Goal: Transaction & Acquisition: Purchase product/service

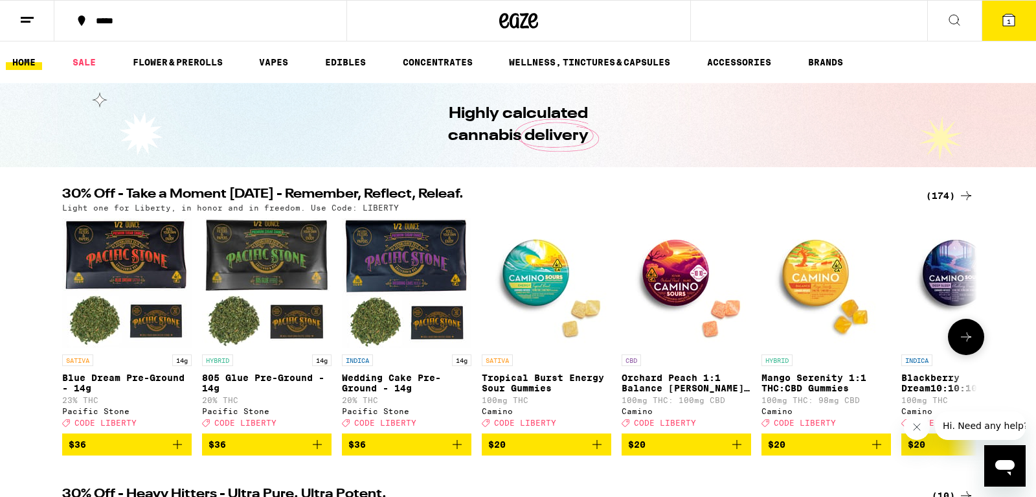
click at [971, 339] on icon at bounding box center [967, 337] width 16 height 16
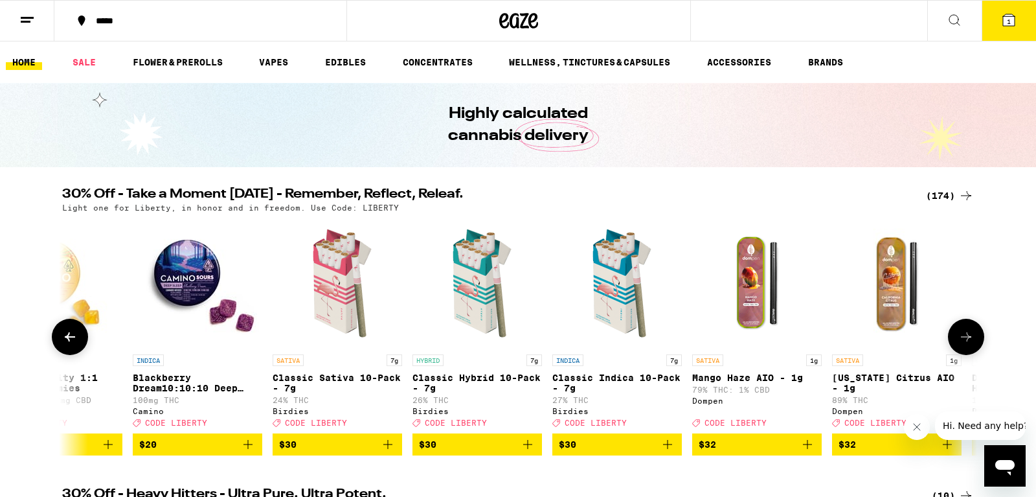
scroll to position [0, 771]
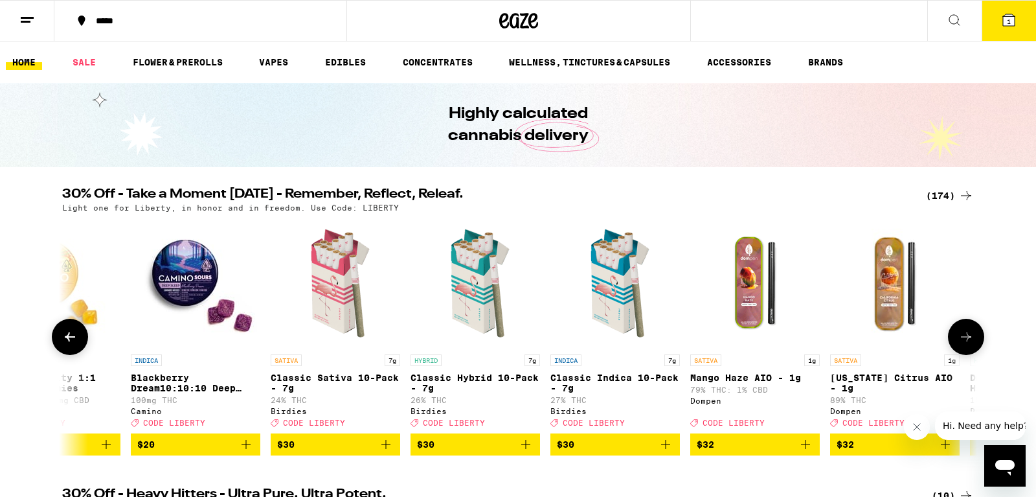
click at [248, 446] on button "$20" at bounding box center [196, 444] width 130 height 22
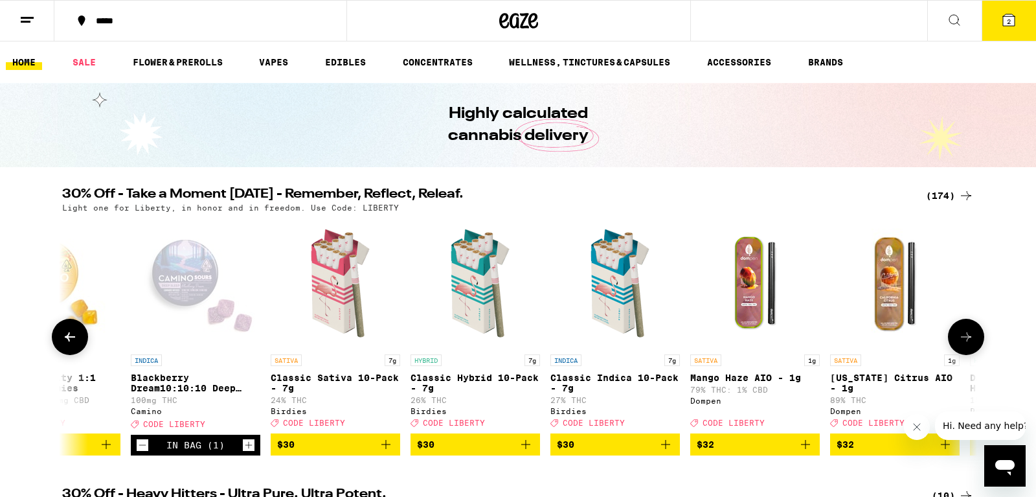
click at [973, 345] on icon at bounding box center [967, 337] width 16 height 16
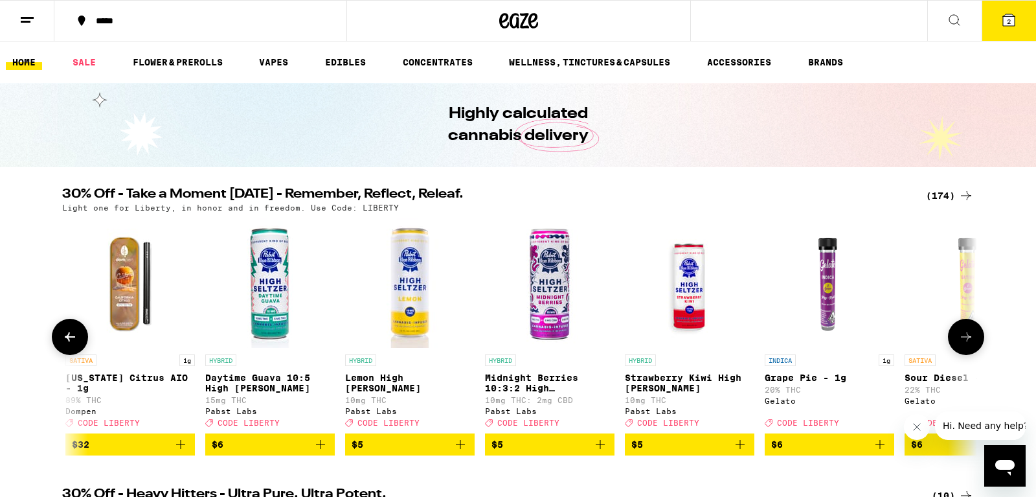
scroll to position [0, 1542]
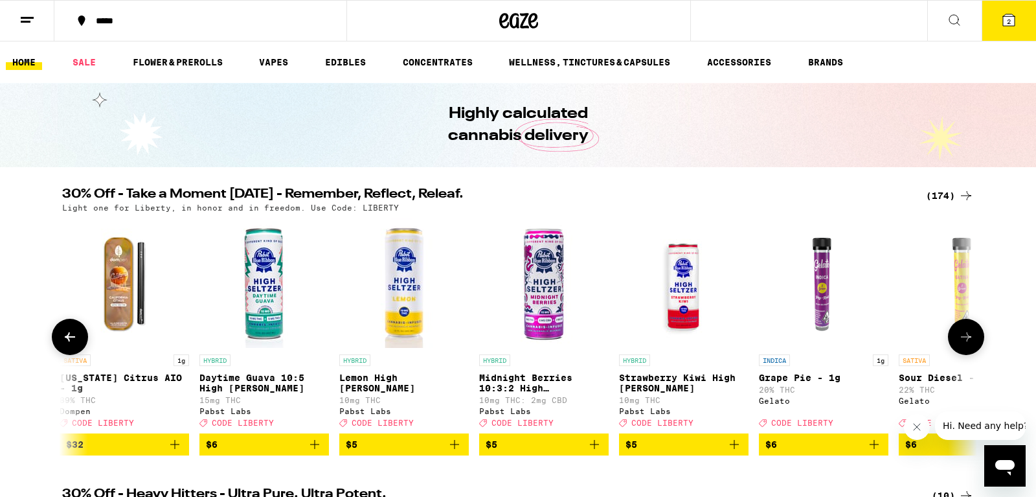
click at [825, 328] on img "Open page for Grape Pie - 1g from Gelato" at bounding box center [824, 283] width 130 height 130
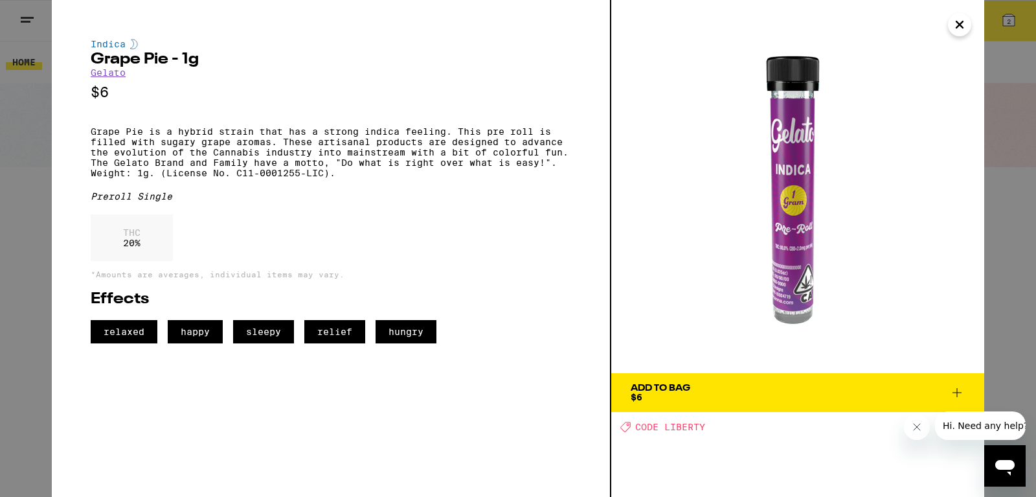
click at [955, 30] on icon "Close" at bounding box center [960, 24] width 16 height 19
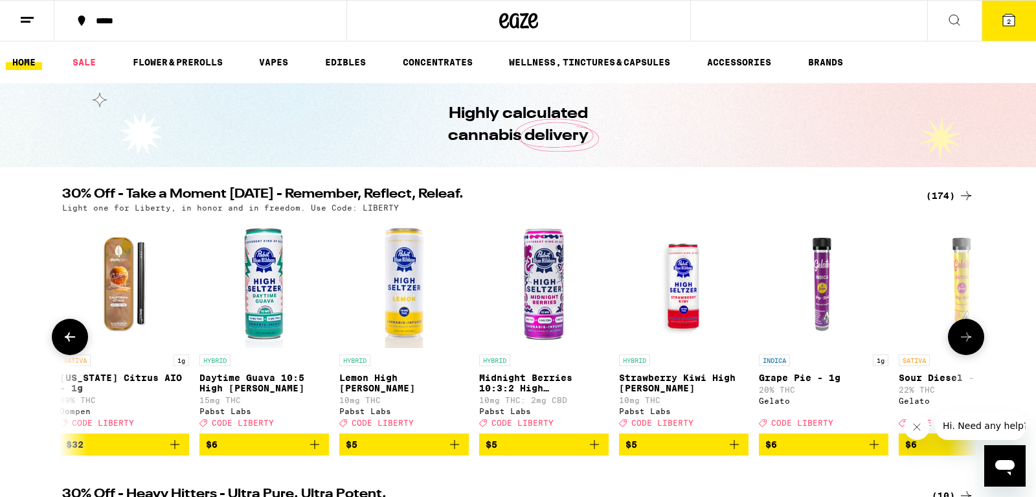
click at [972, 341] on icon at bounding box center [966, 336] width 10 height 9
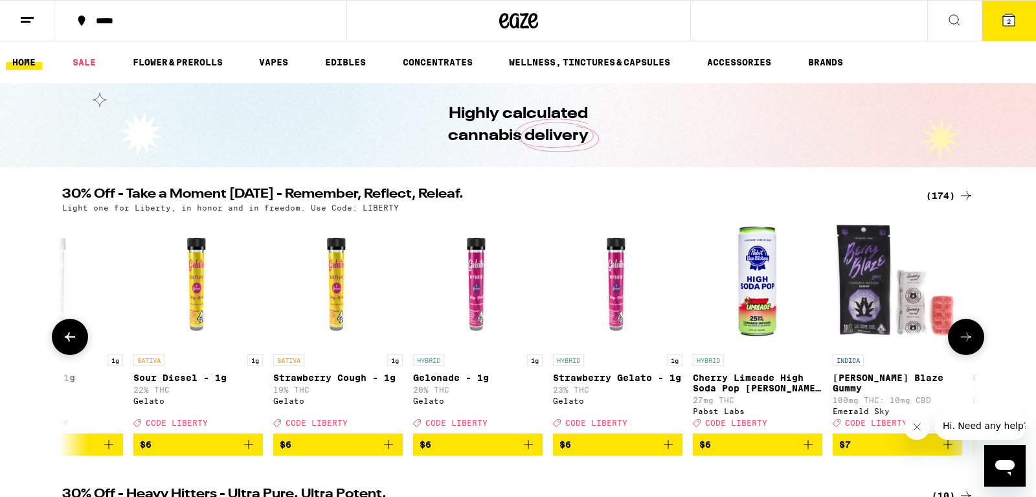
scroll to position [0, 2313]
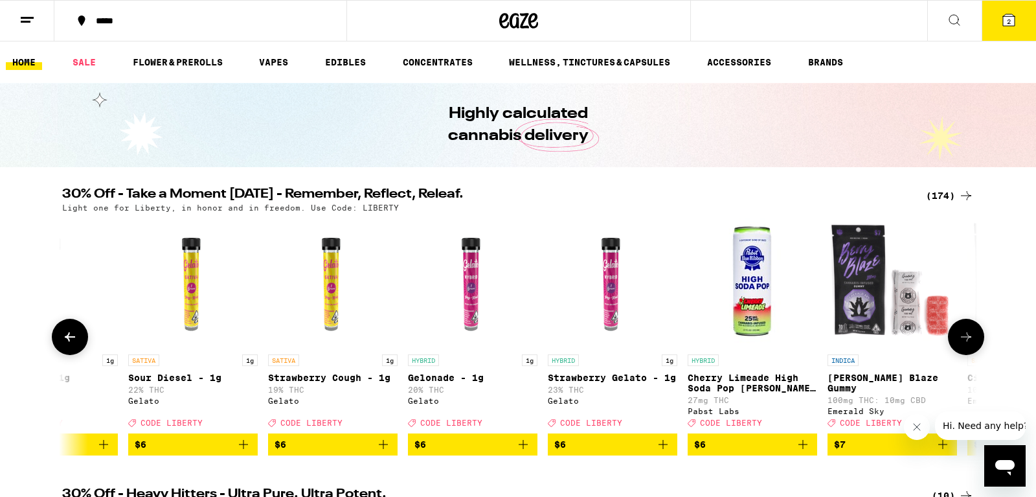
click at [976, 347] on button at bounding box center [966, 337] width 36 height 36
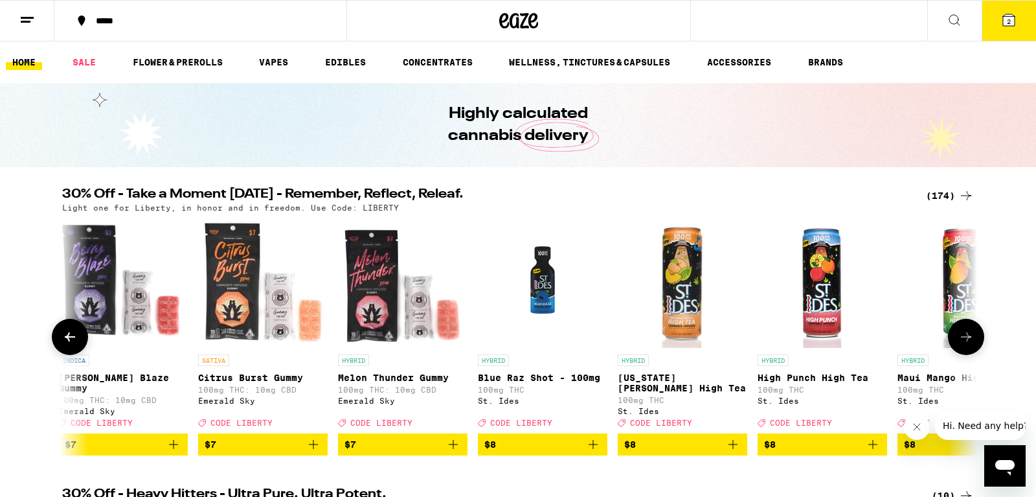
scroll to position [0, 3083]
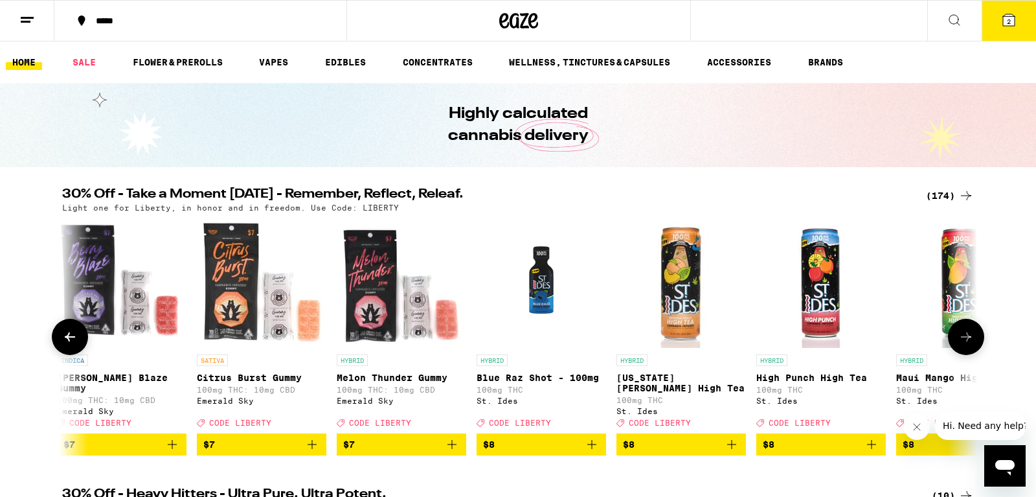
click at [976, 347] on button at bounding box center [966, 337] width 36 height 36
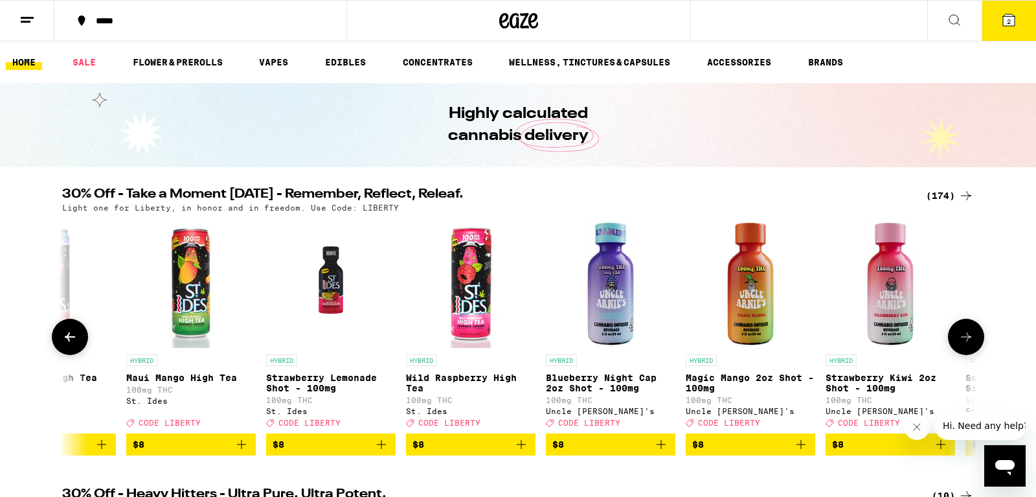
scroll to position [0, 3854]
click at [976, 347] on button at bounding box center [966, 337] width 36 height 36
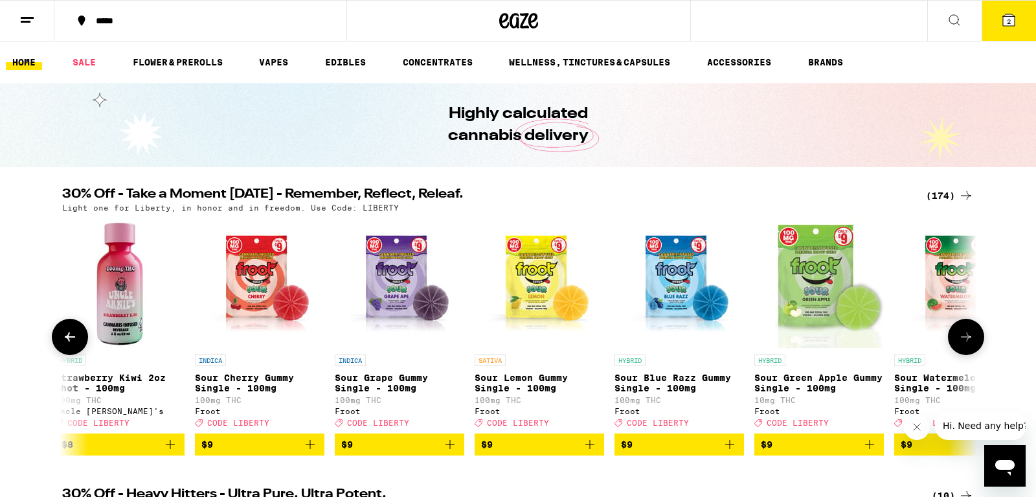
scroll to position [0, 4625]
click at [976, 347] on button at bounding box center [966, 337] width 36 height 36
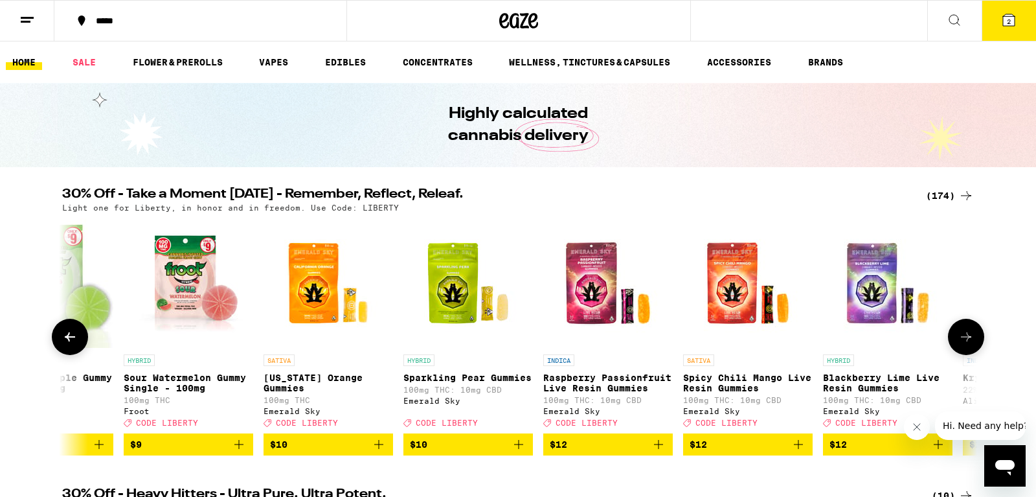
scroll to position [0, 5396]
click at [976, 347] on button at bounding box center [966, 337] width 36 height 36
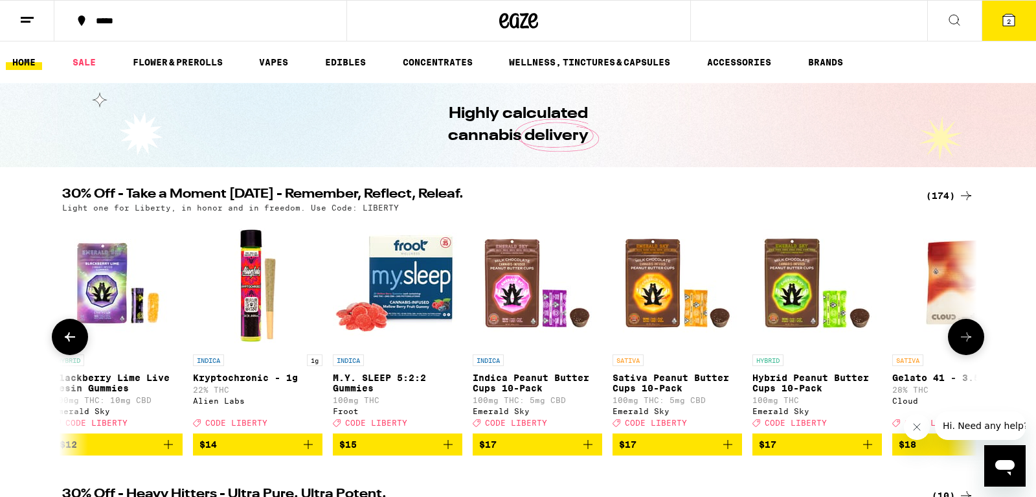
scroll to position [0, 6167]
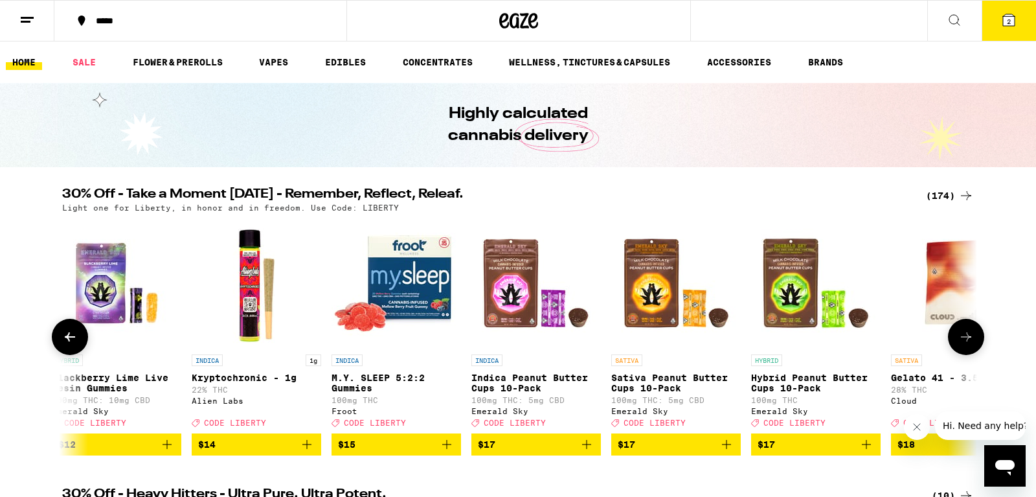
click at [976, 347] on button at bounding box center [966, 337] width 36 height 36
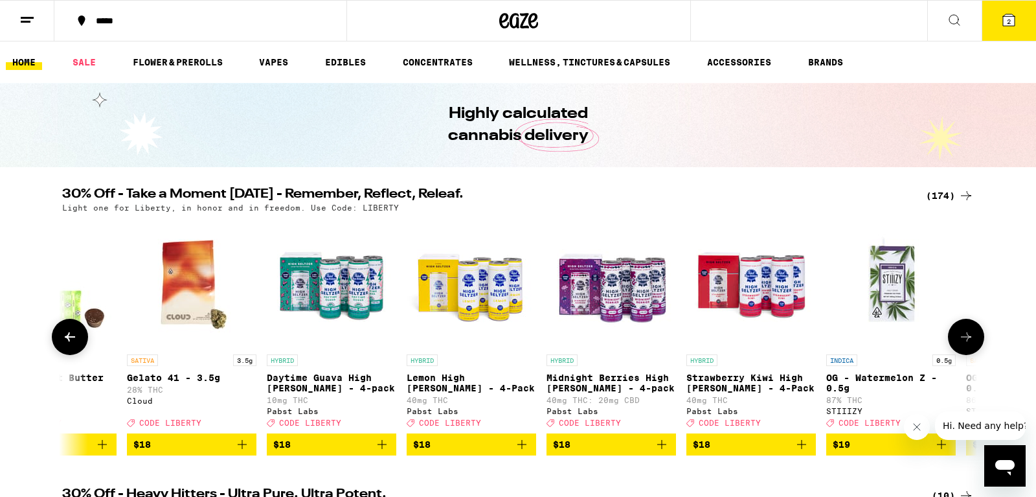
scroll to position [0, 6938]
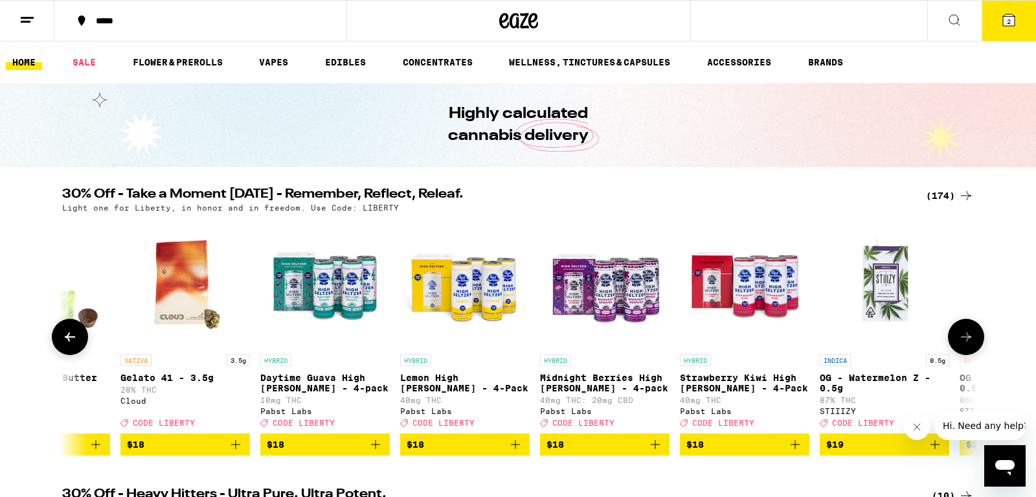
click at [976, 347] on button at bounding box center [966, 337] width 36 height 36
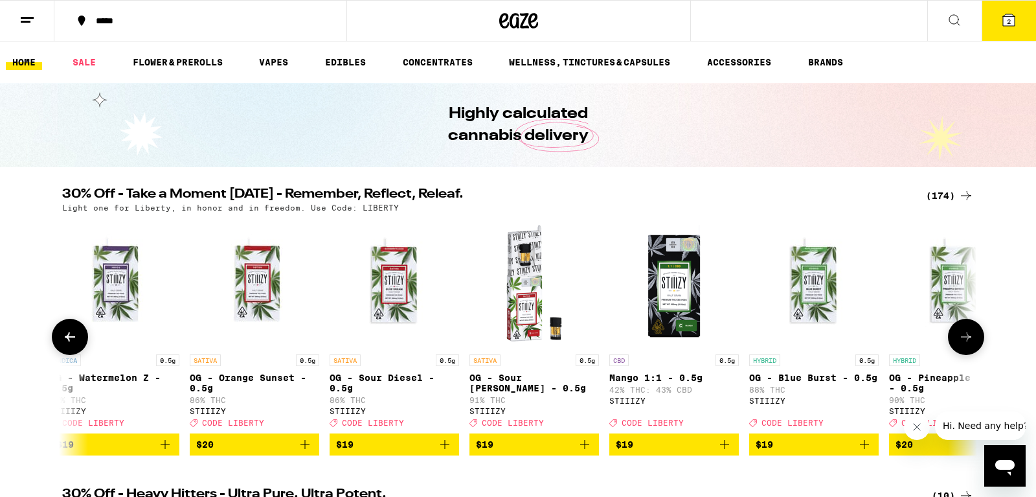
scroll to position [0, 7708]
click at [163, 451] on icon "Add to bag" at bounding box center [165, 445] width 16 height 16
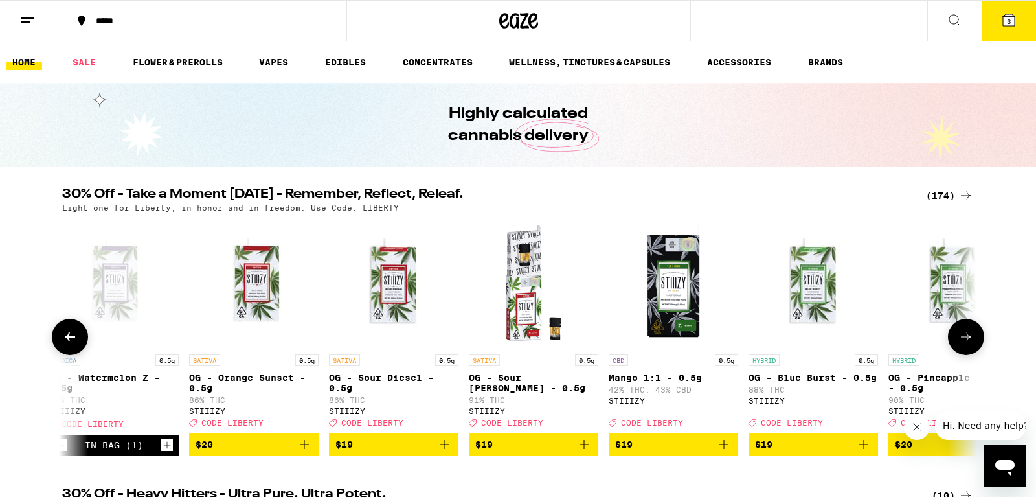
click at [976, 342] on button at bounding box center [966, 337] width 36 height 36
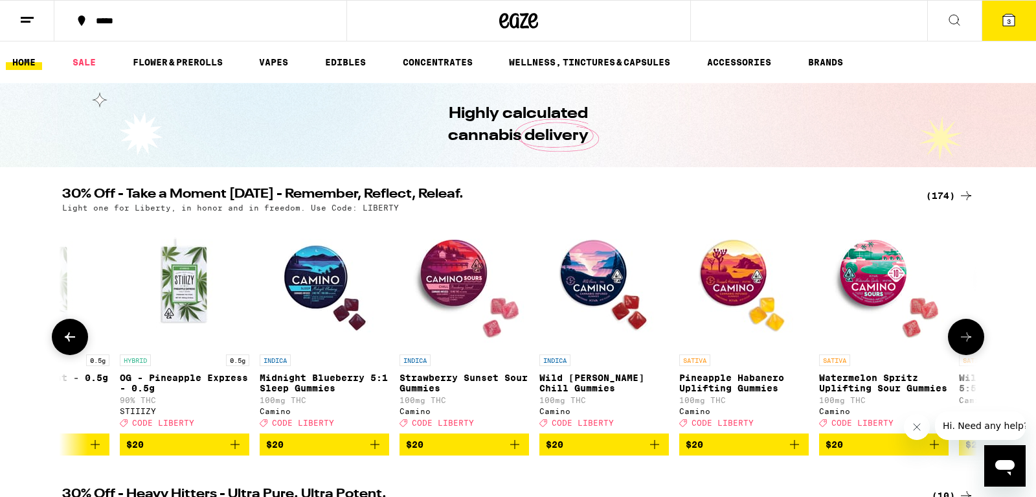
scroll to position [0, 8479]
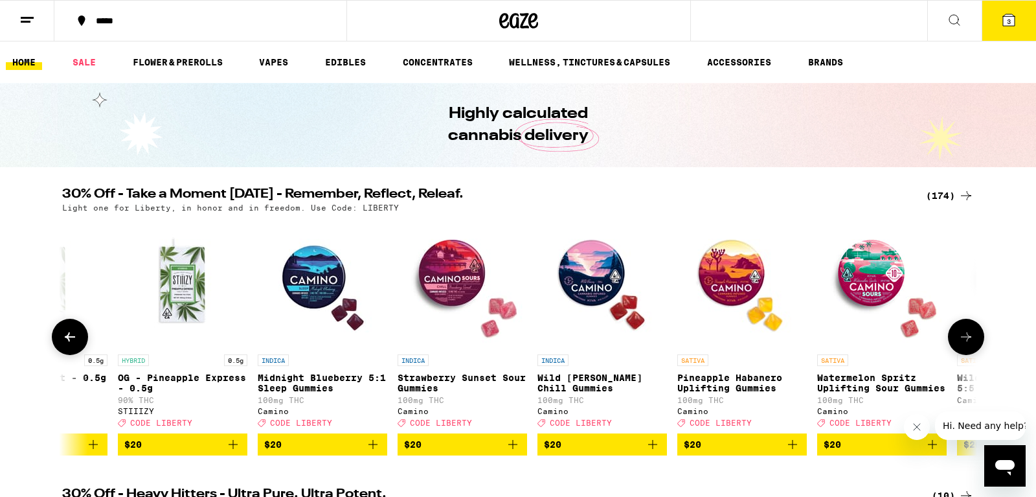
click at [235, 449] on icon "Add to bag" at bounding box center [233, 444] width 9 height 9
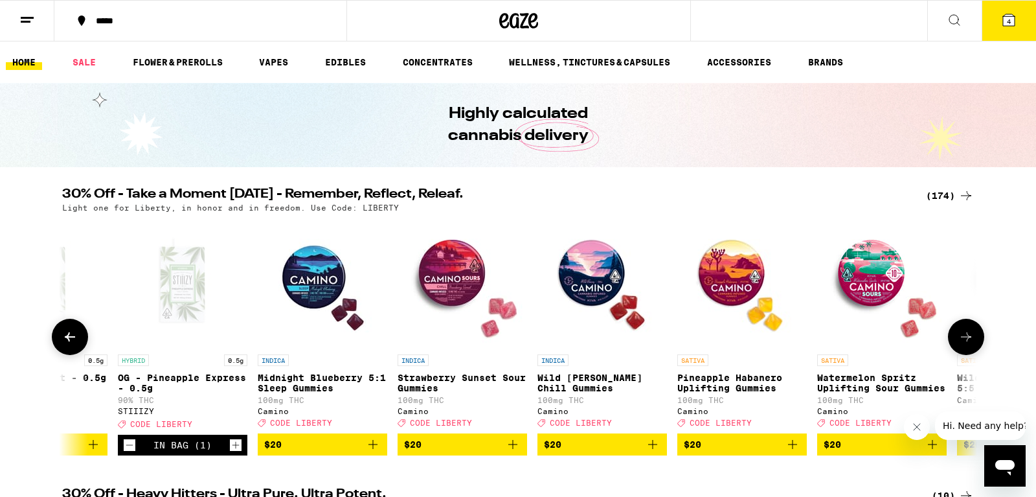
click at [75, 338] on icon at bounding box center [70, 337] width 16 height 16
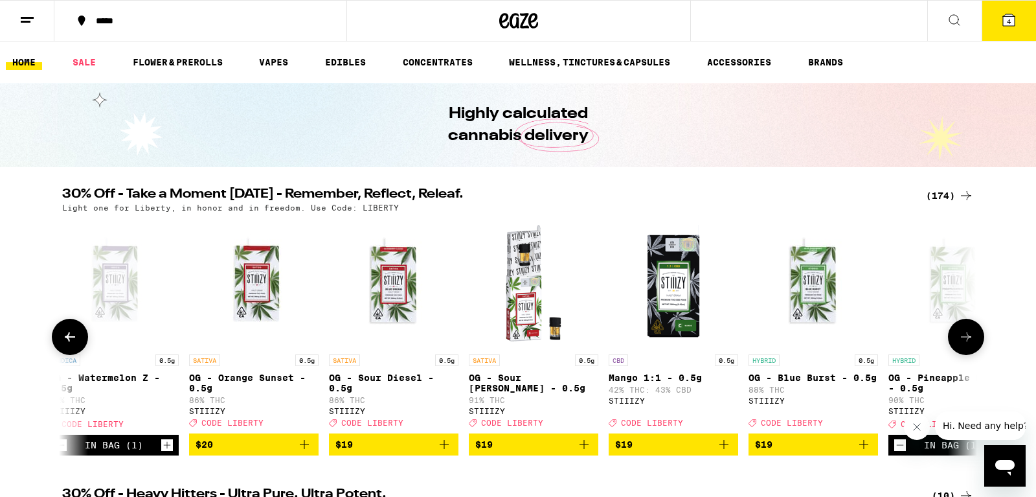
scroll to position [0, 7708]
click at [76, 341] on icon at bounding box center [70, 337] width 16 height 16
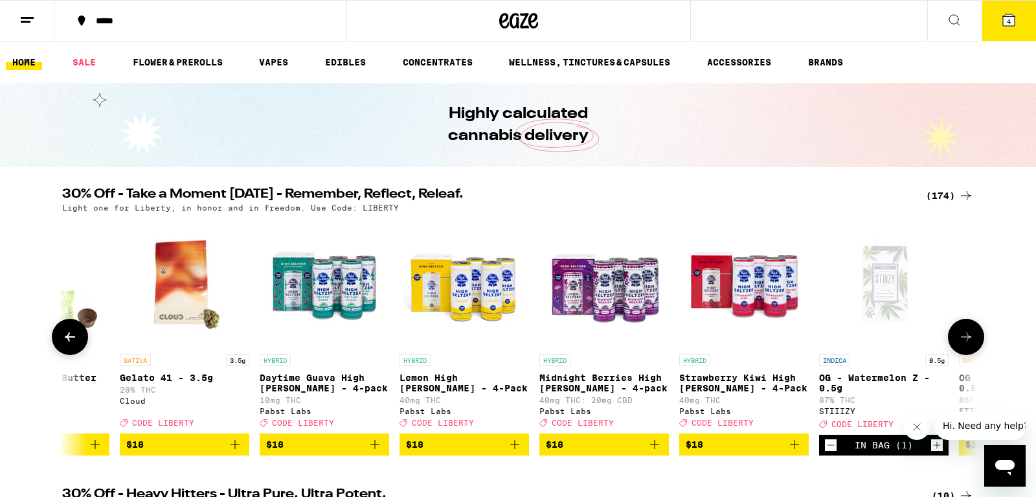
scroll to position [0, 6938]
click at [970, 345] on icon at bounding box center [967, 337] width 16 height 16
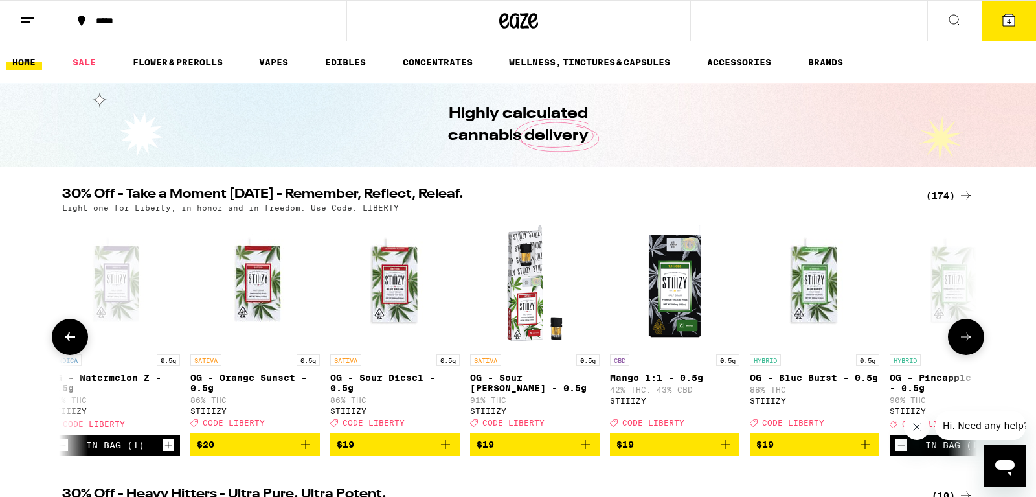
scroll to position [0, 7708]
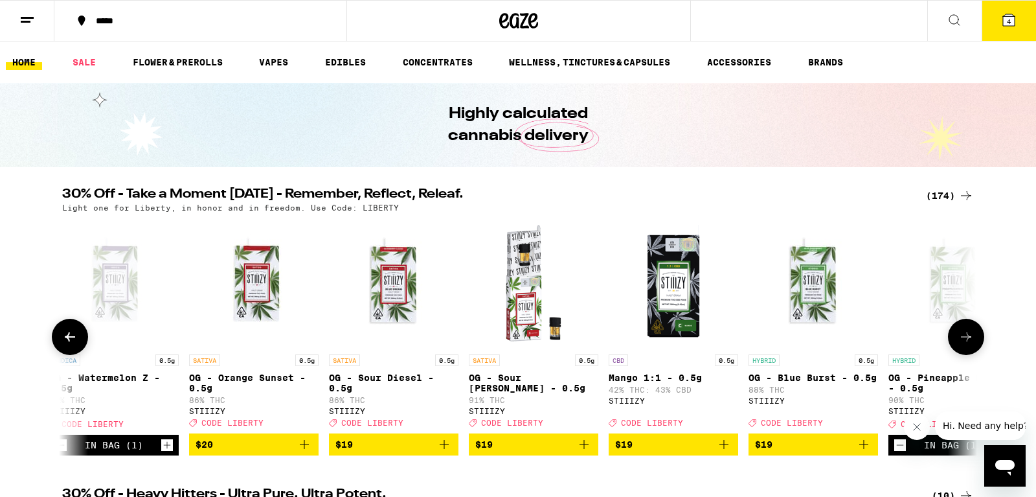
click at [970, 345] on icon at bounding box center [967, 337] width 16 height 16
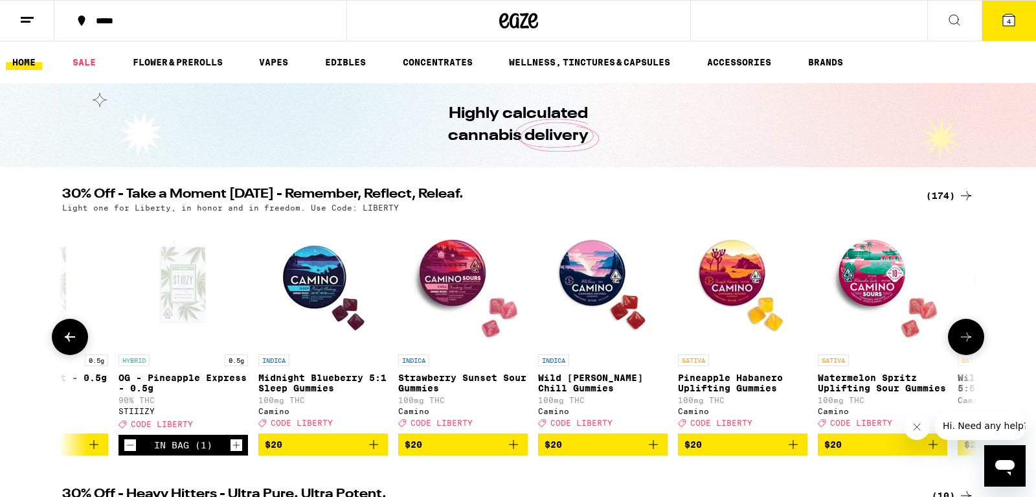
scroll to position [0, 8479]
click at [970, 345] on icon at bounding box center [967, 337] width 16 height 16
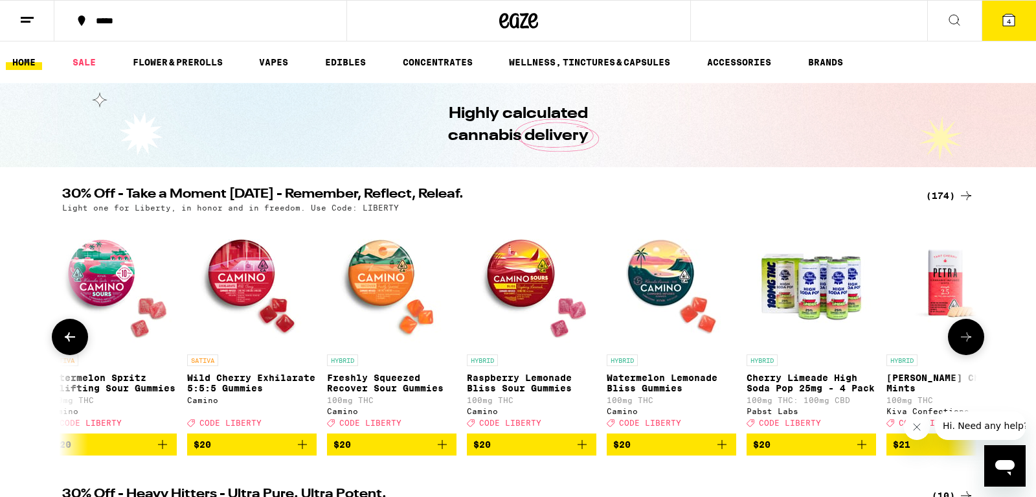
scroll to position [0, 9250]
click at [970, 345] on icon at bounding box center [967, 337] width 16 height 16
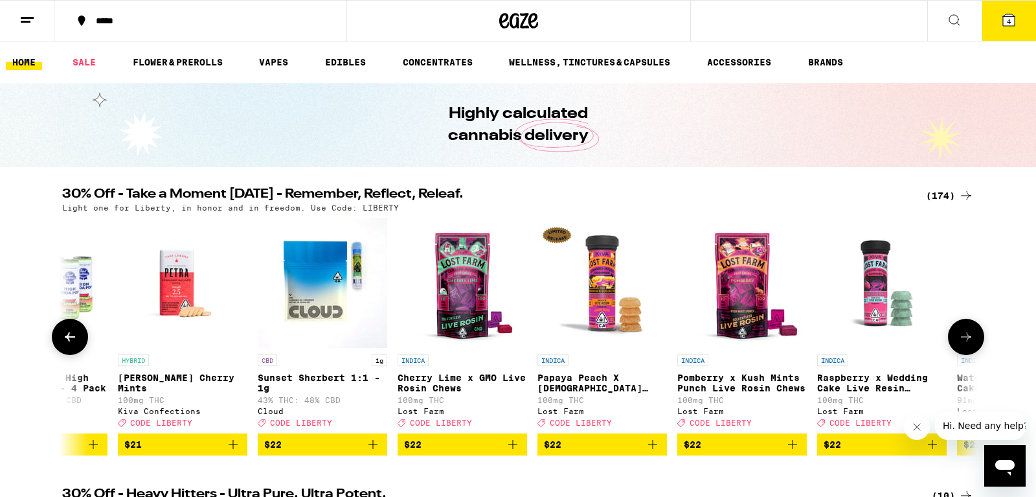
scroll to position [0, 10021]
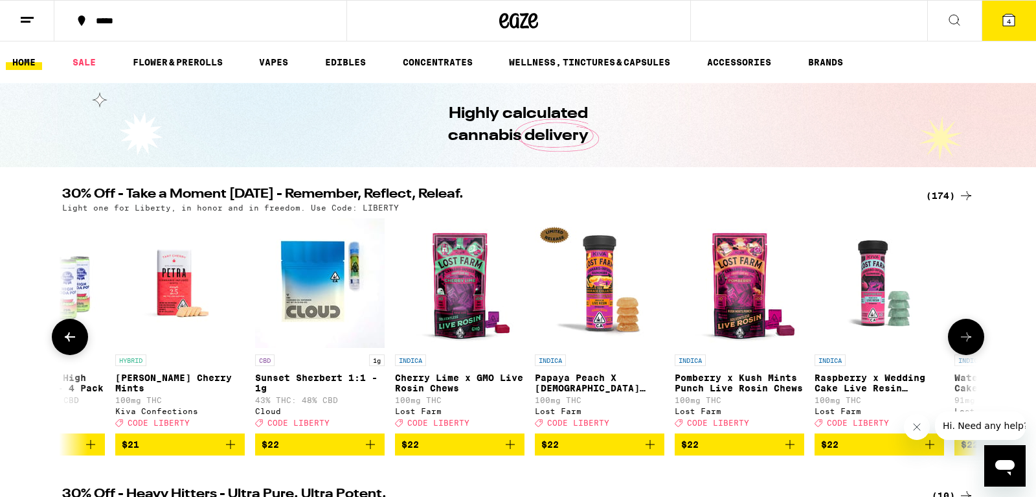
click at [970, 345] on icon at bounding box center [967, 337] width 16 height 16
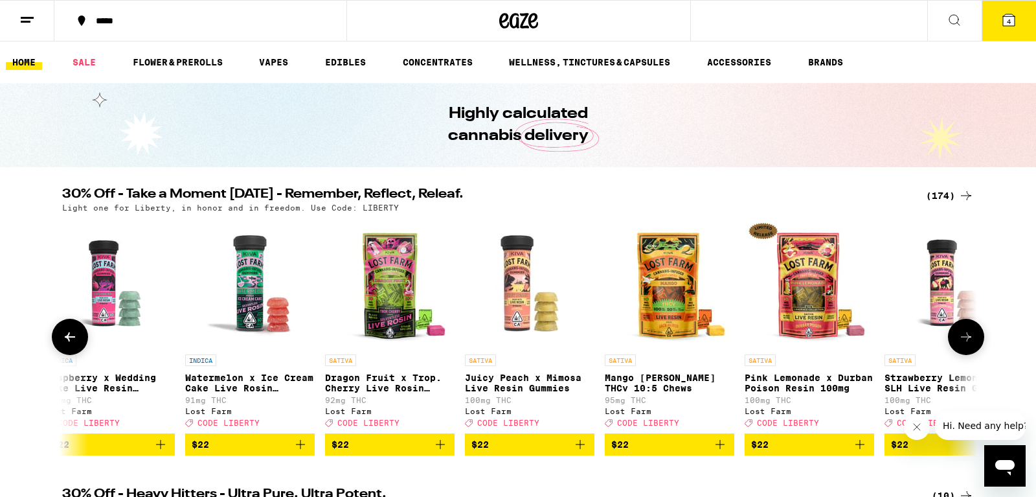
scroll to position [0, 10792]
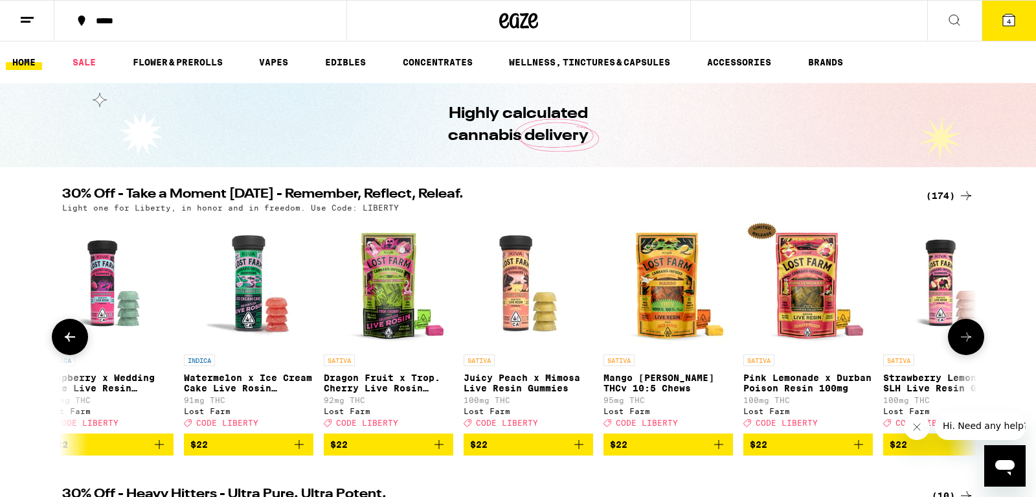
click at [970, 345] on icon at bounding box center [967, 337] width 16 height 16
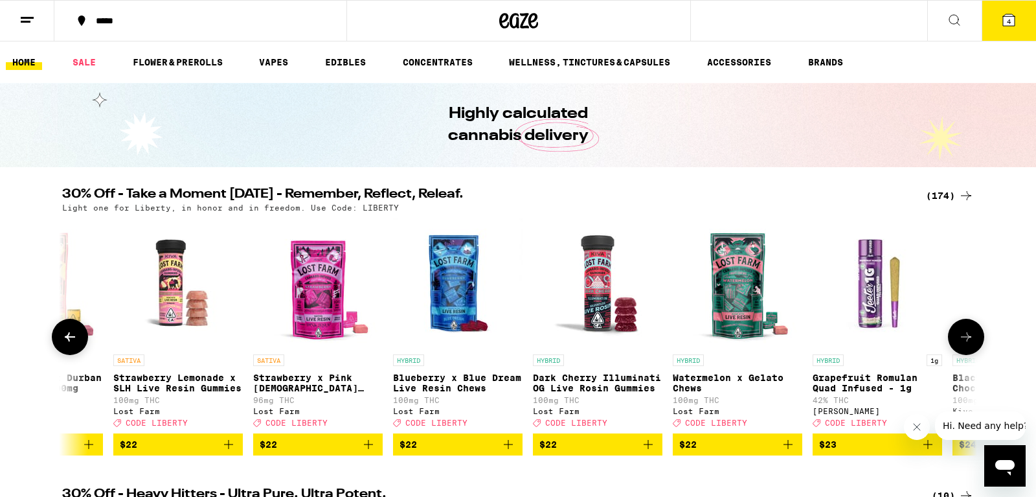
scroll to position [0, 11563]
click at [970, 345] on icon at bounding box center [967, 337] width 16 height 16
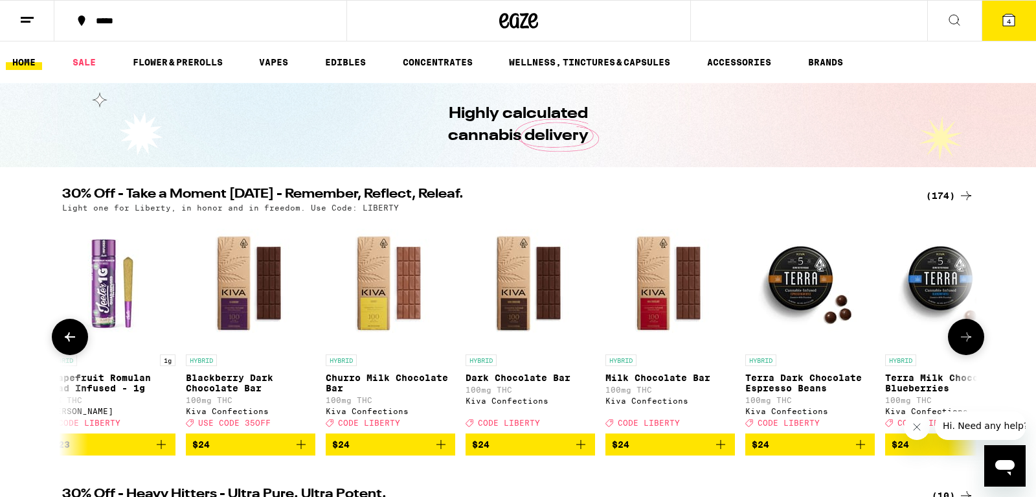
scroll to position [0, 12333]
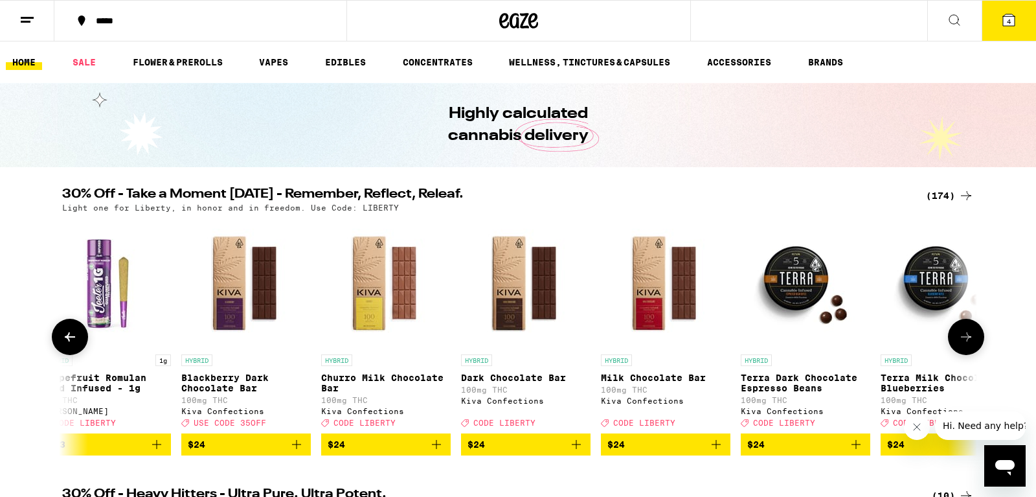
click at [970, 345] on icon at bounding box center [967, 337] width 16 height 16
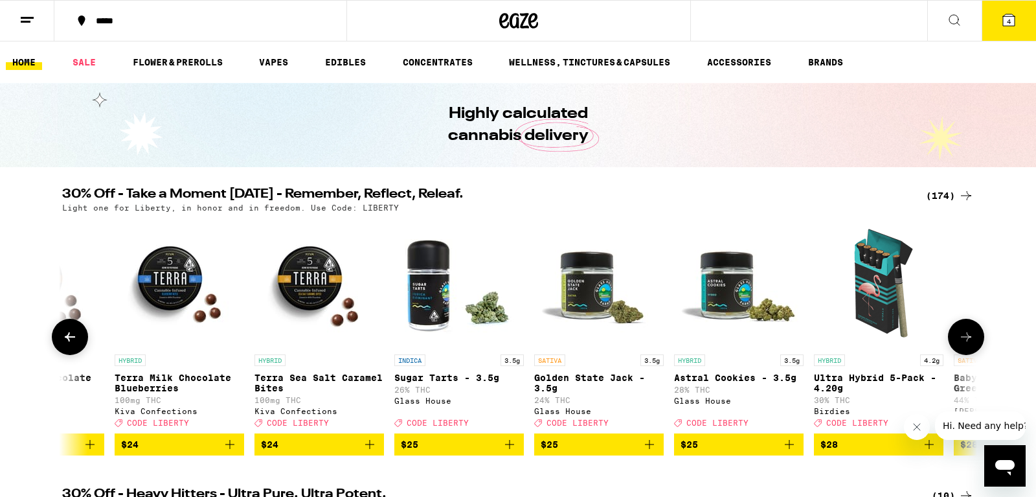
scroll to position [0, 13104]
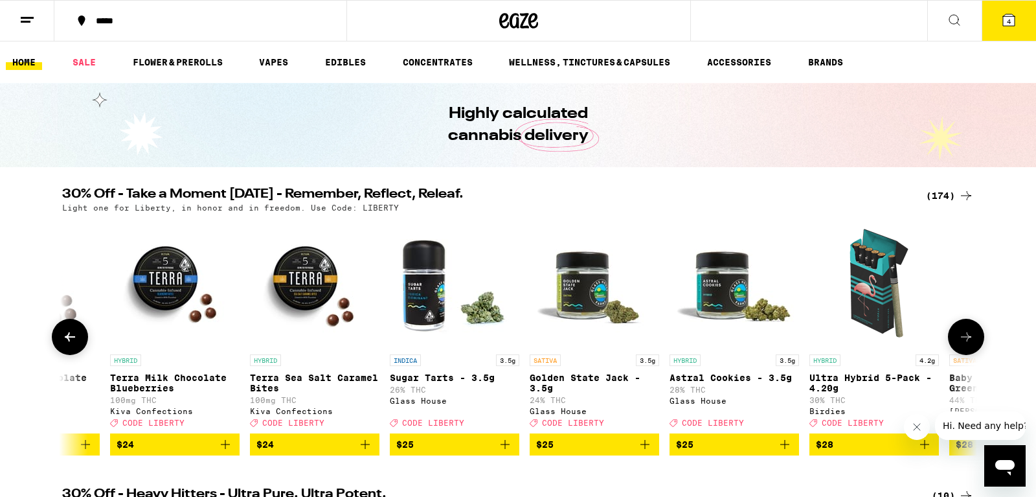
click at [970, 345] on icon at bounding box center [967, 337] width 16 height 16
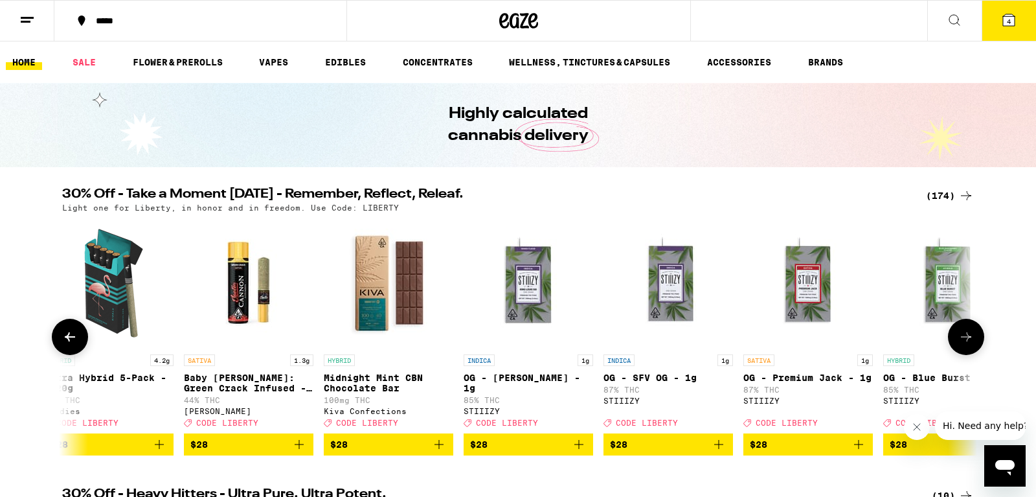
scroll to position [0, 13875]
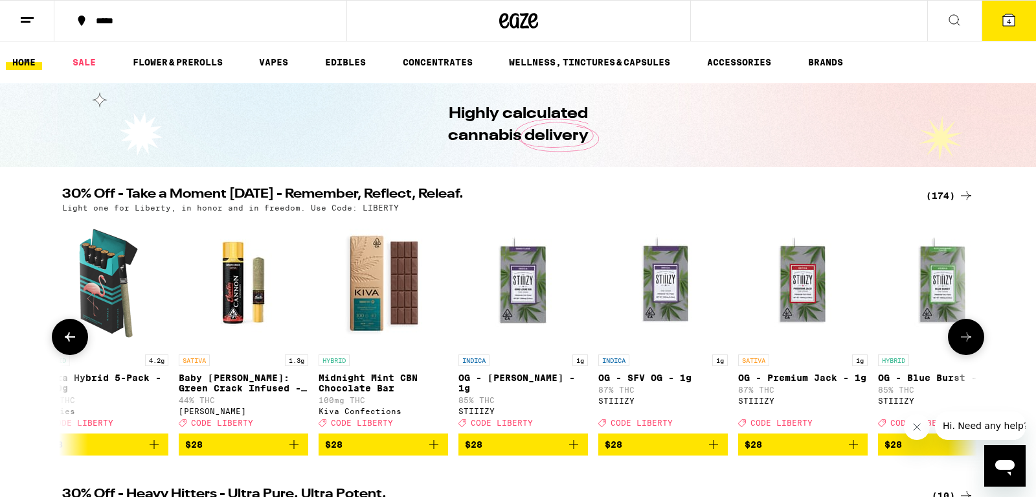
click at [977, 354] on button at bounding box center [966, 337] width 36 height 36
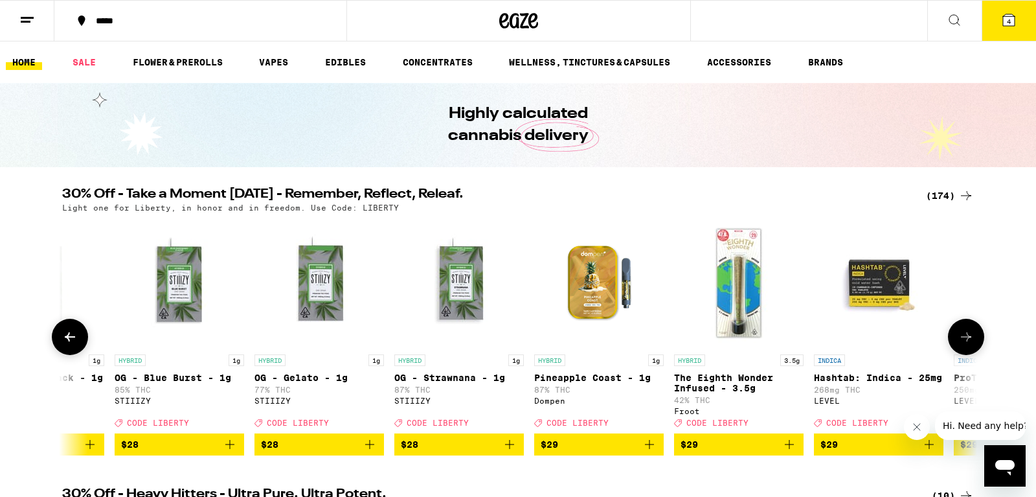
scroll to position [0, 14646]
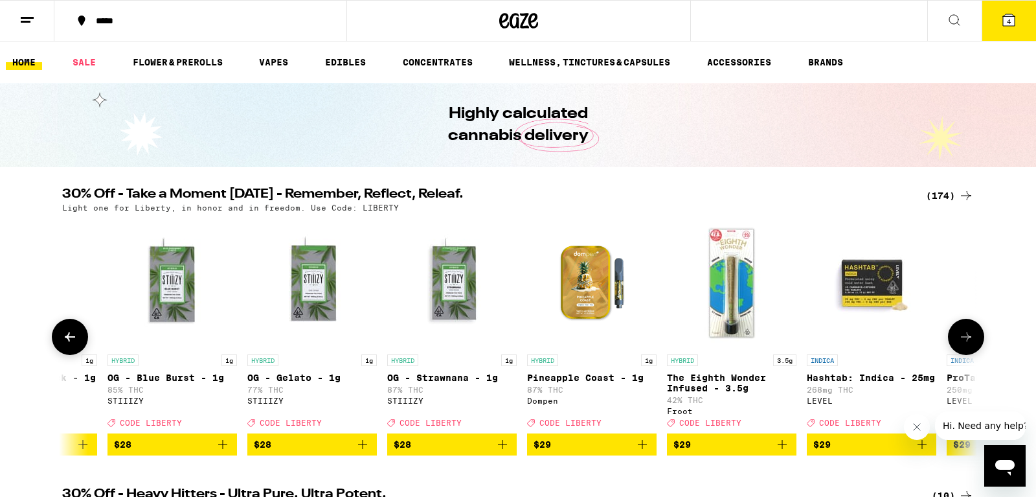
click at [68, 339] on icon at bounding box center [70, 337] width 16 height 16
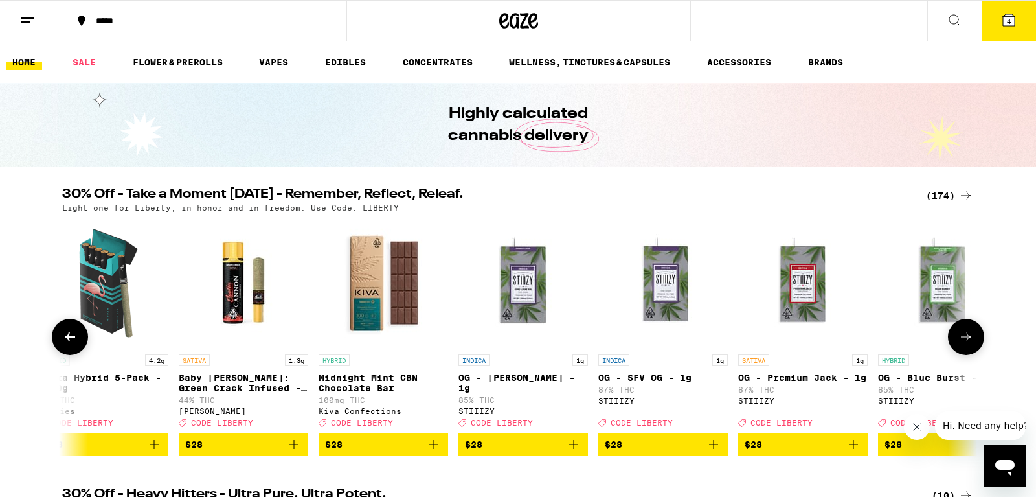
scroll to position [0, 13875]
click at [521, 297] on img "Open page for OG - King Louis XIII - 1g from STIIIZY" at bounding box center [524, 283] width 130 height 130
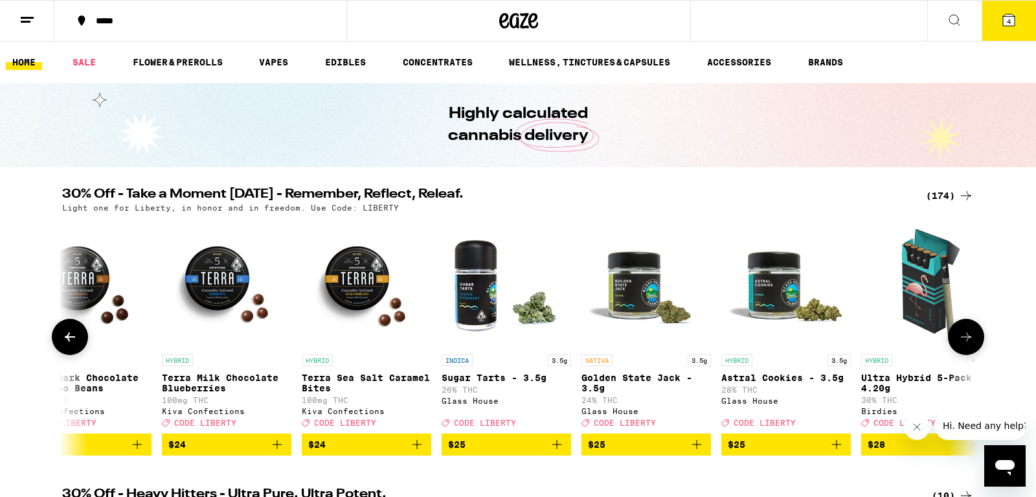
scroll to position [0, 12954]
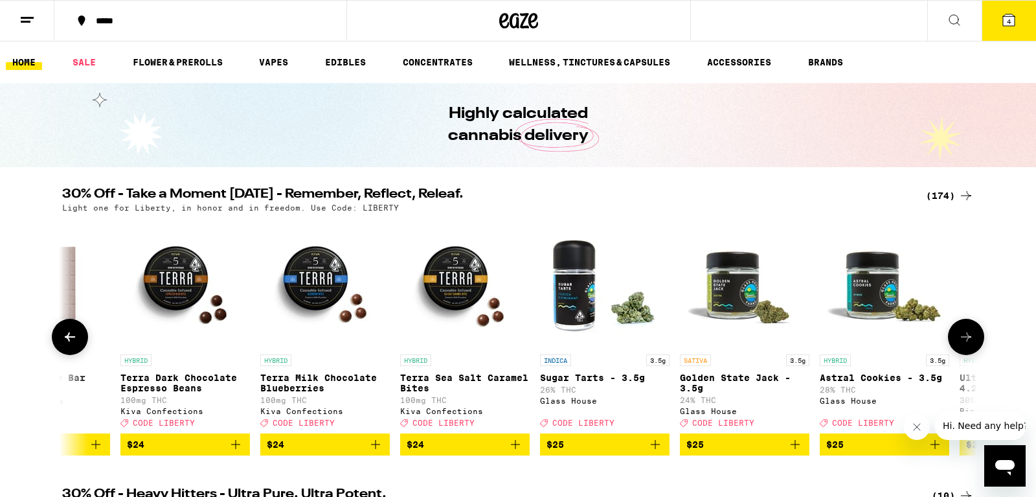
click at [67, 340] on icon at bounding box center [70, 337] width 16 height 16
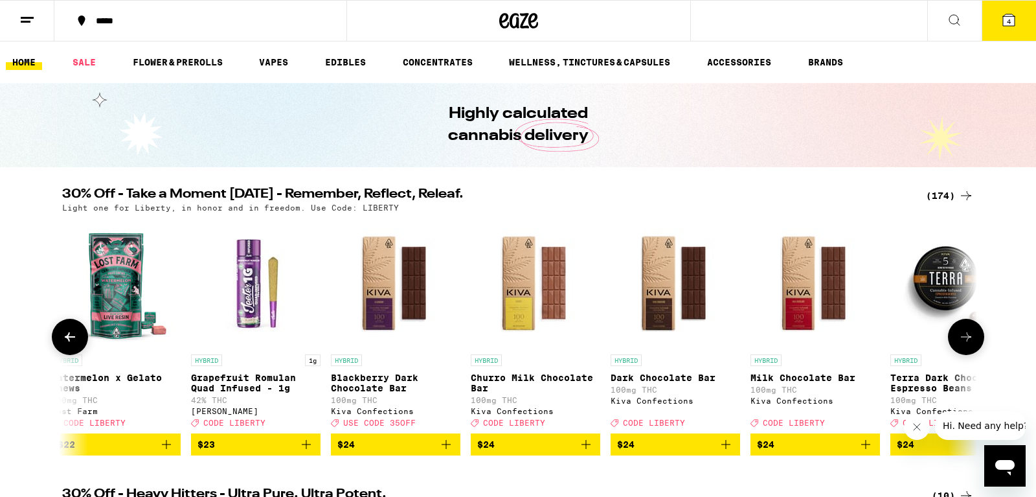
scroll to position [0, 12183]
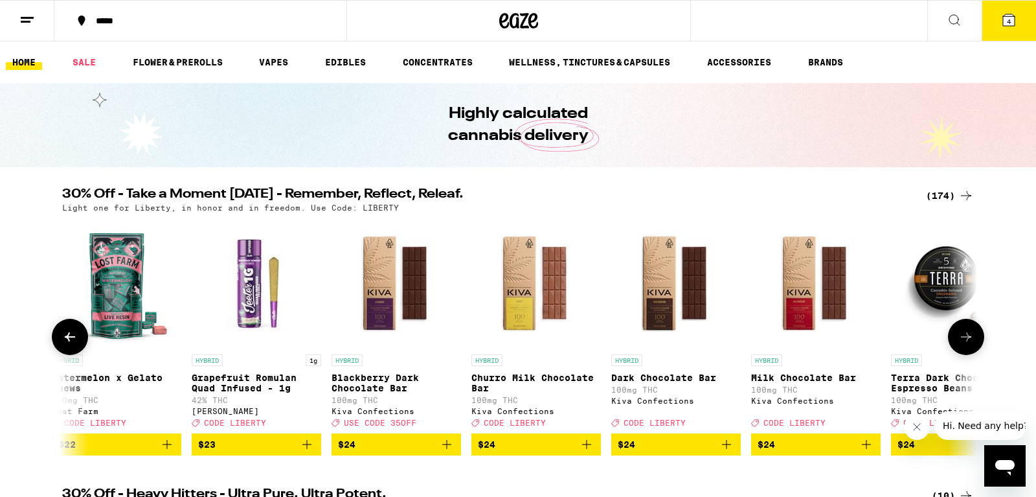
click at [967, 341] on icon at bounding box center [967, 337] width 16 height 16
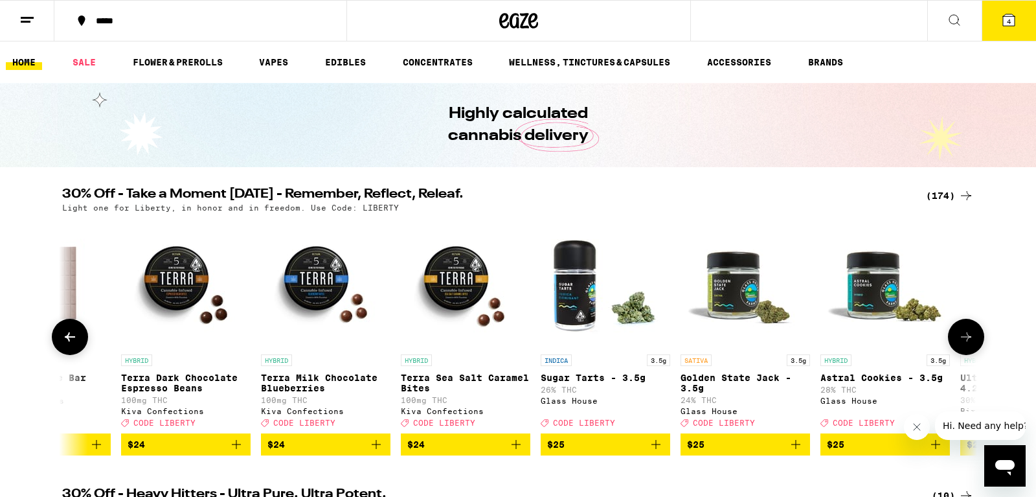
click at [967, 341] on icon at bounding box center [967, 337] width 16 height 16
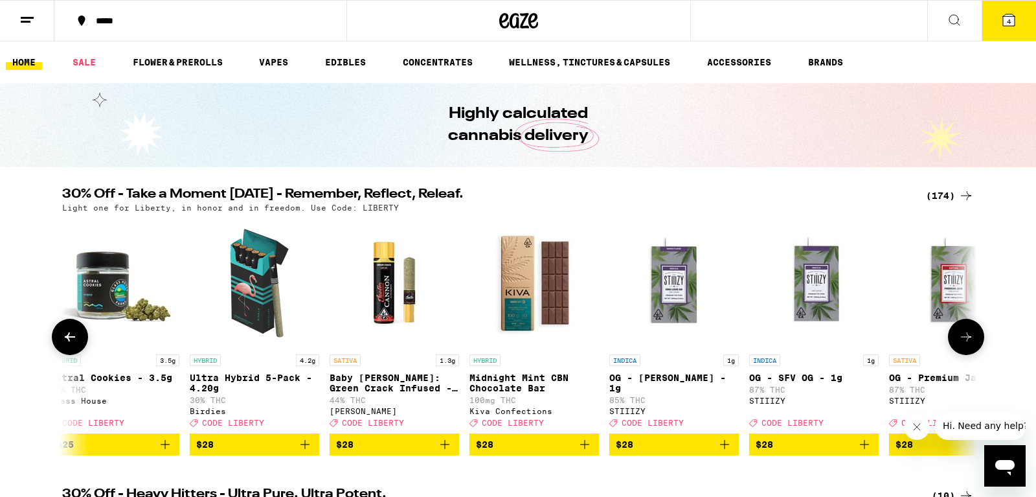
scroll to position [0, 13725]
click at [720, 450] on icon "Add to bag" at bounding box center [724, 445] width 16 height 16
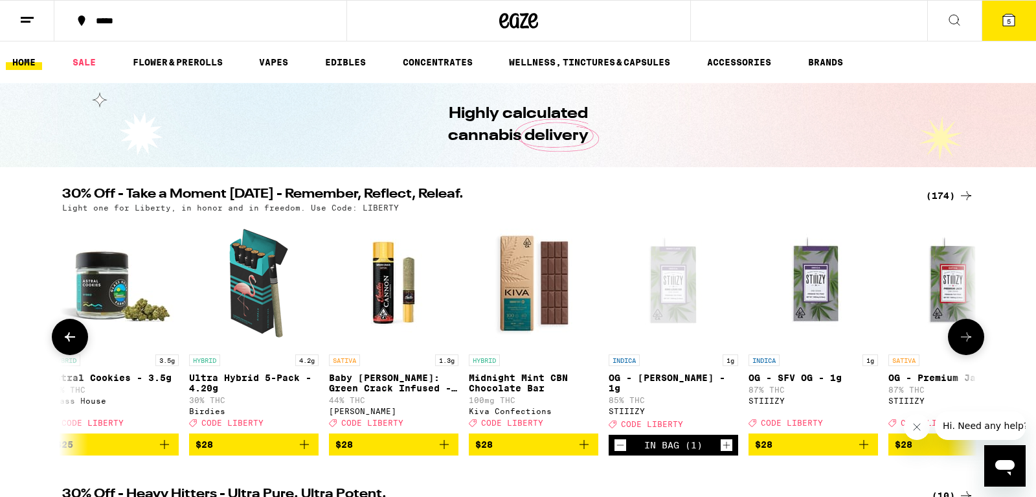
click at [974, 341] on button at bounding box center [966, 337] width 36 height 36
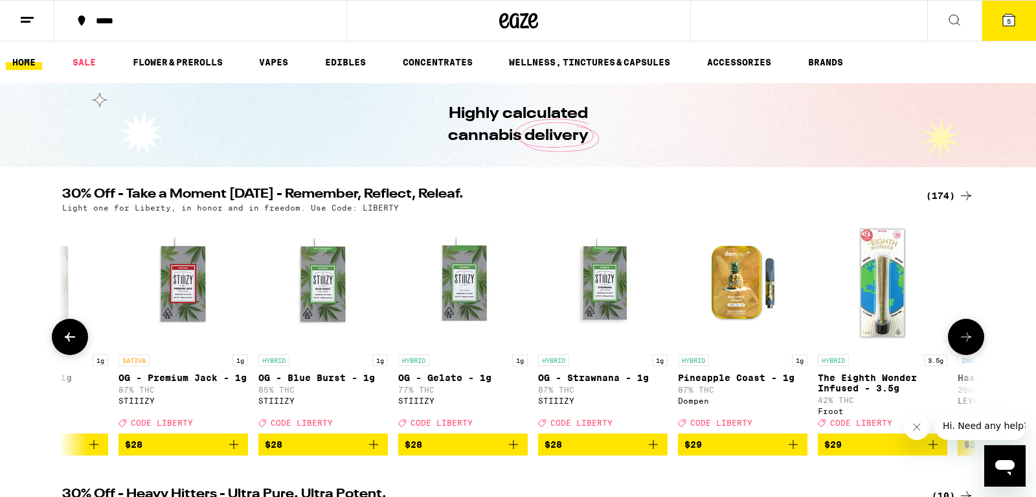
scroll to position [0, 14496]
click at [974, 343] on button at bounding box center [966, 337] width 36 height 36
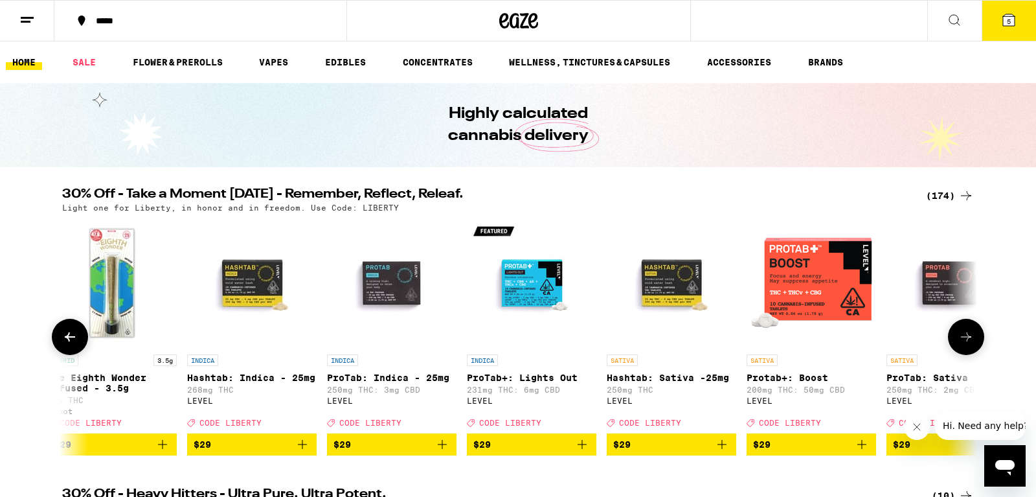
scroll to position [0, 15266]
click at [974, 343] on button at bounding box center [966, 337] width 36 height 36
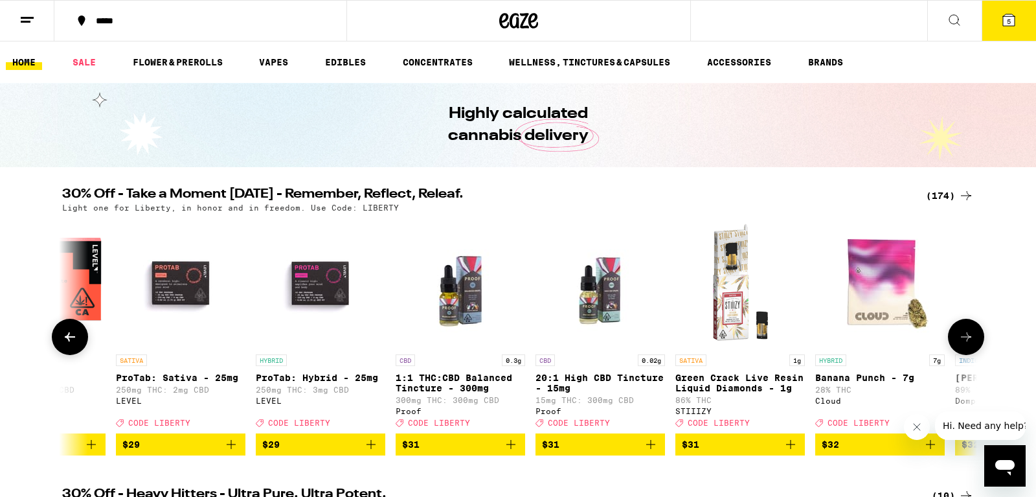
scroll to position [0, 16037]
click at [974, 343] on button at bounding box center [966, 337] width 36 height 36
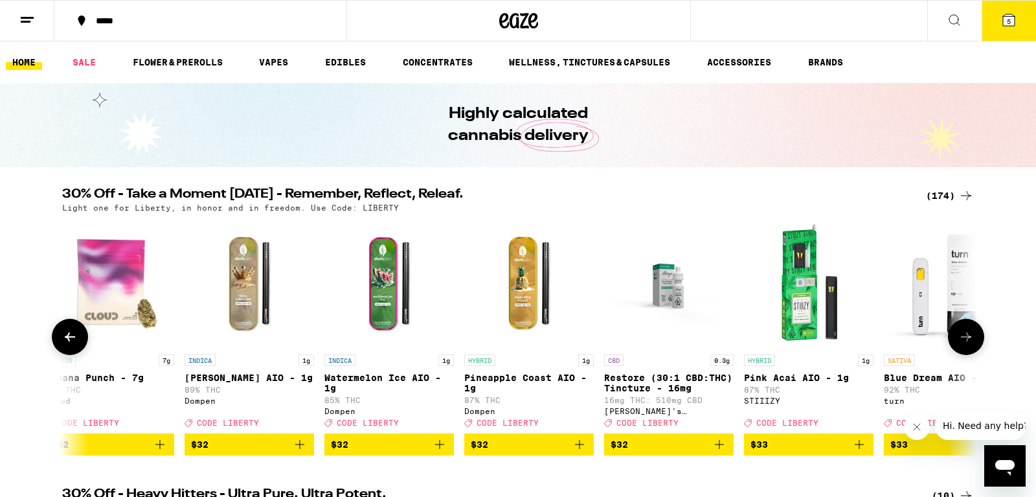
scroll to position [0, 16808]
click at [974, 343] on button at bounding box center [966, 337] width 36 height 36
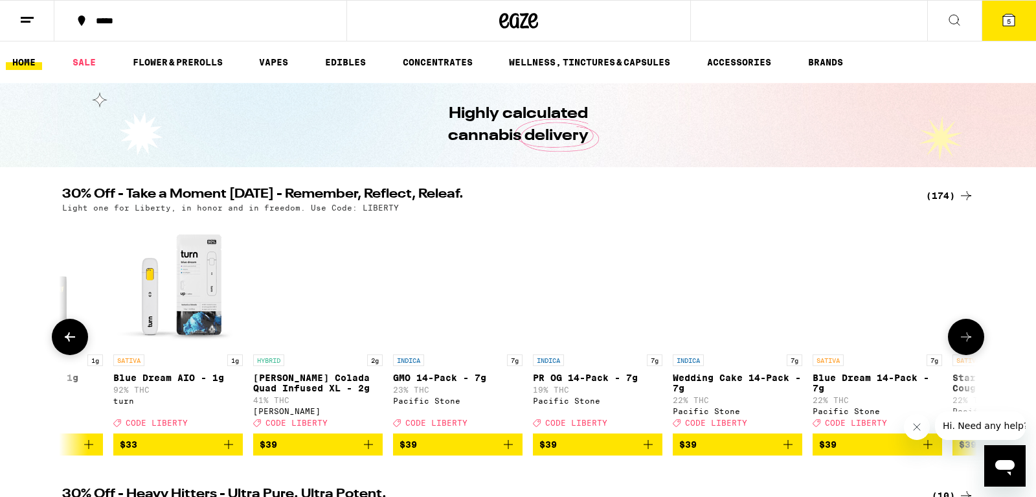
scroll to position [0, 17579]
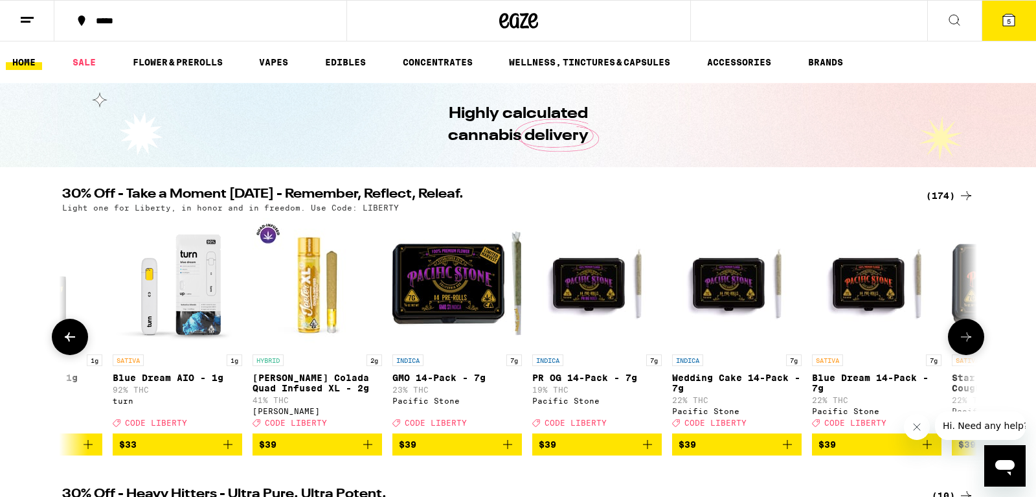
click at [974, 343] on button at bounding box center [966, 337] width 36 height 36
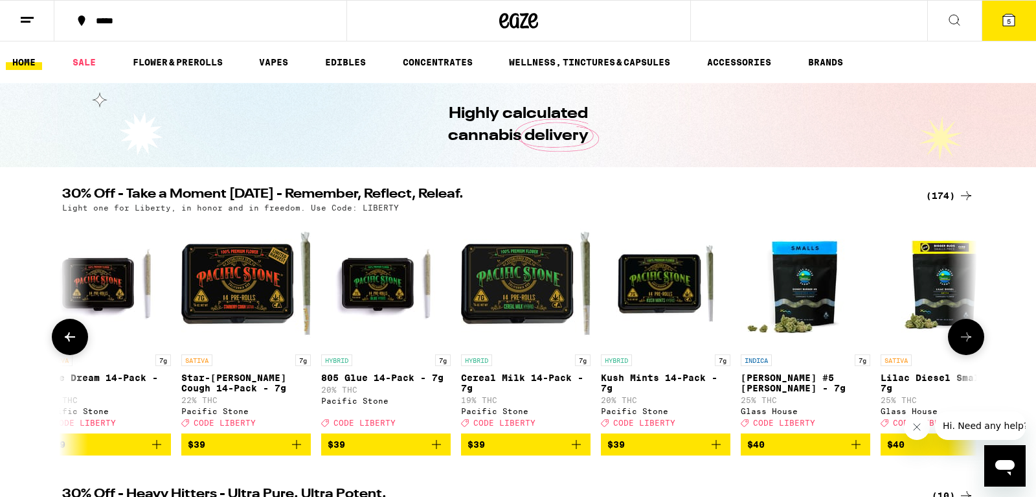
click at [974, 343] on button at bounding box center [966, 337] width 36 height 36
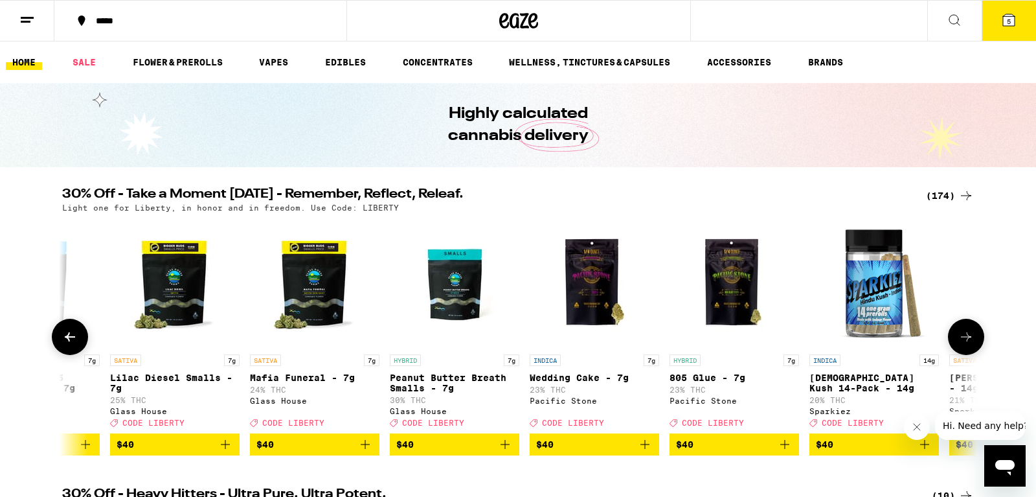
click at [974, 343] on button at bounding box center [966, 337] width 36 height 36
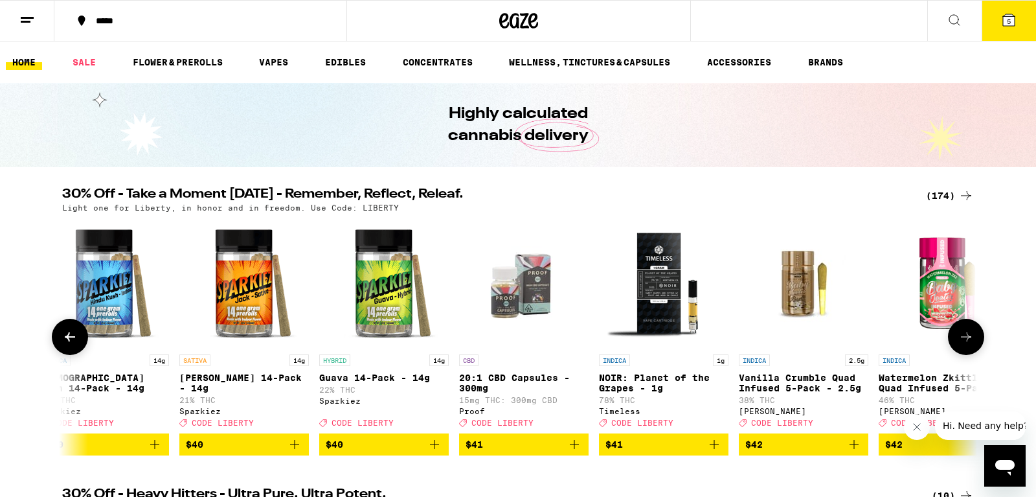
scroll to position [0, 19891]
click at [974, 343] on button at bounding box center [966, 337] width 36 height 36
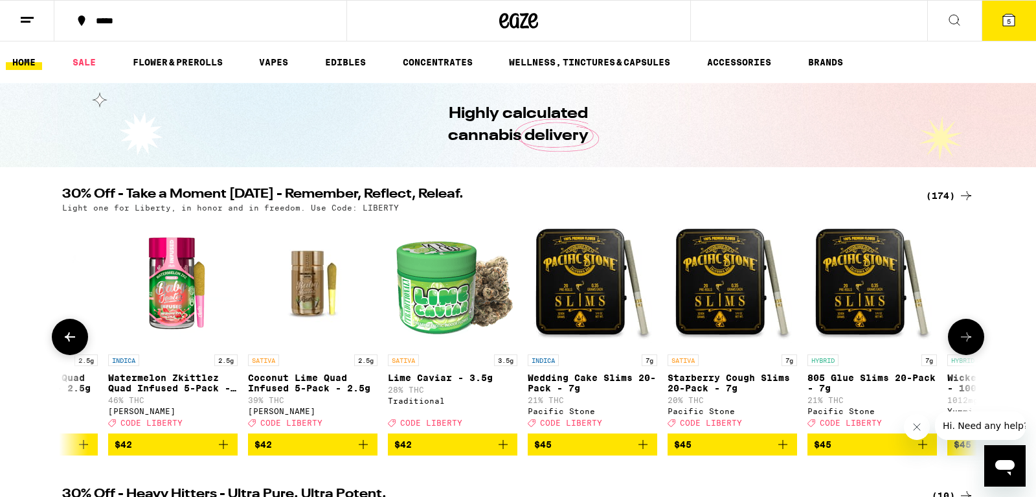
scroll to position [0, 20662]
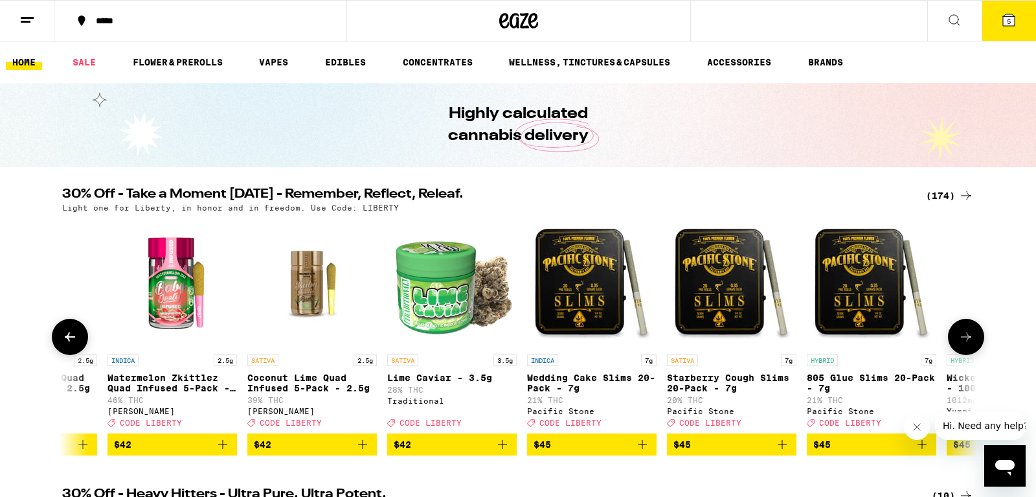
click at [974, 343] on button at bounding box center [966, 337] width 36 height 36
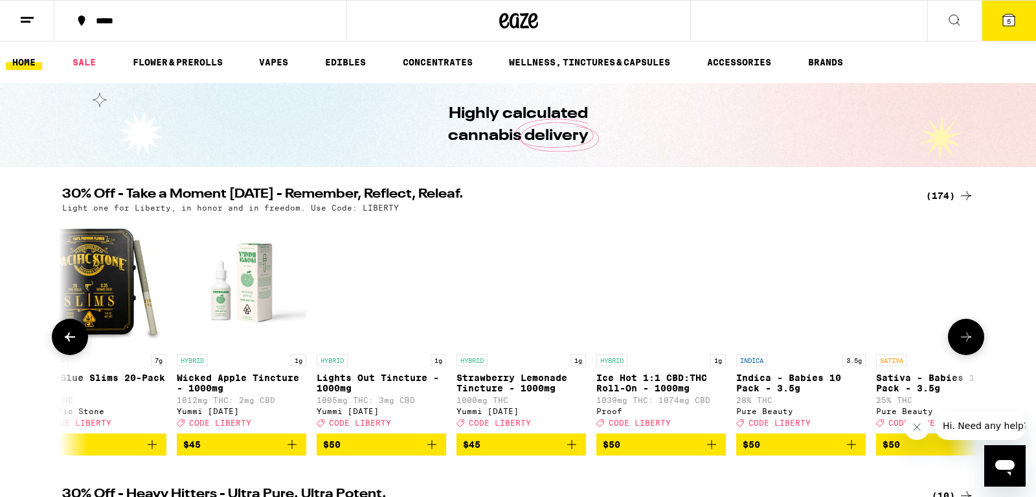
scroll to position [0, 21433]
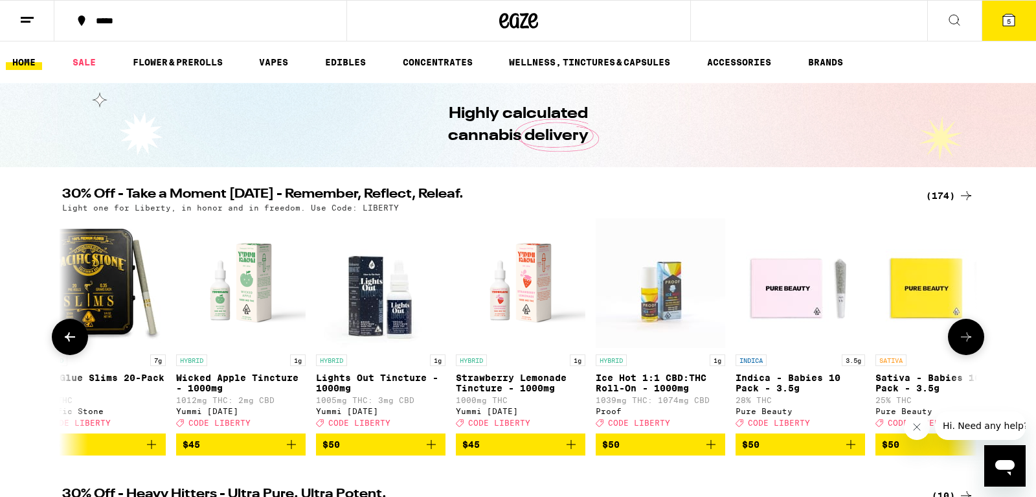
click at [974, 343] on button at bounding box center [966, 337] width 36 height 36
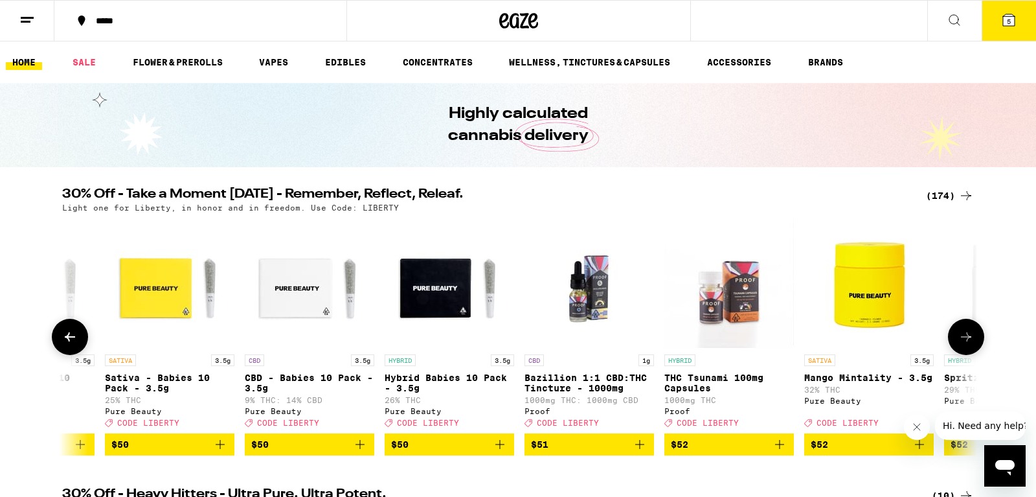
click at [974, 343] on button at bounding box center [966, 337] width 36 height 36
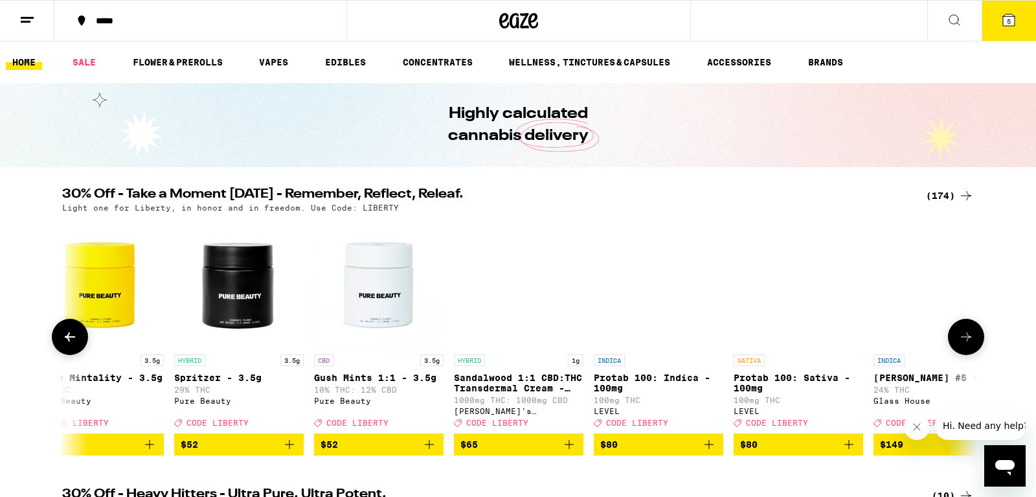
scroll to position [0, 22975]
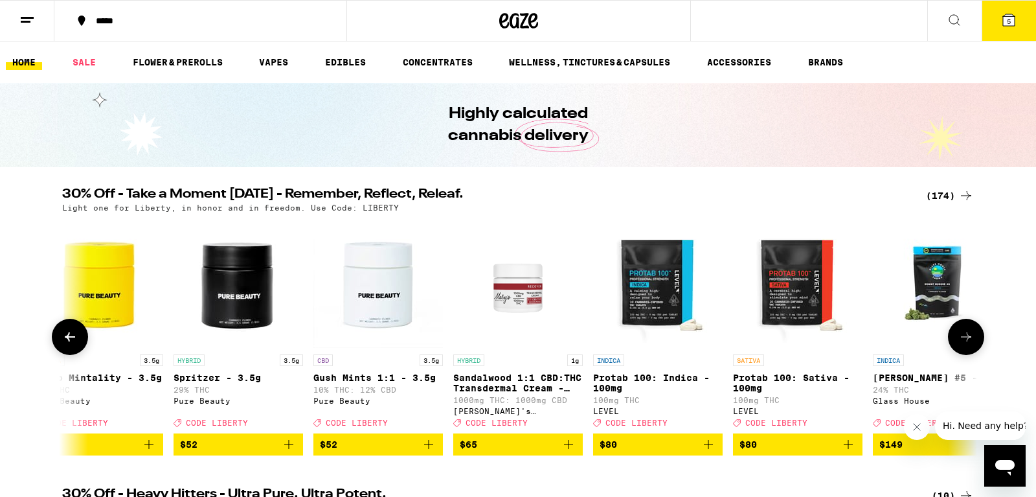
click at [974, 343] on button at bounding box center [966, 337] width 36 height 36
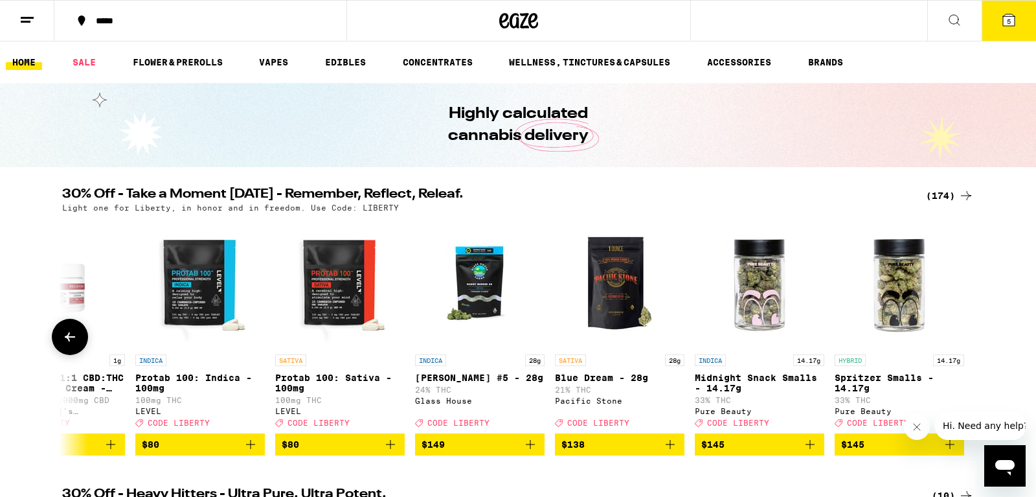
scroll to position [0, 23433]
click at [974, 343] on div at bounding box center [966, 337] width 36 height 36
click at [1010, 28] on button "5" at bounding box center [1009, 21] width 54 height 40
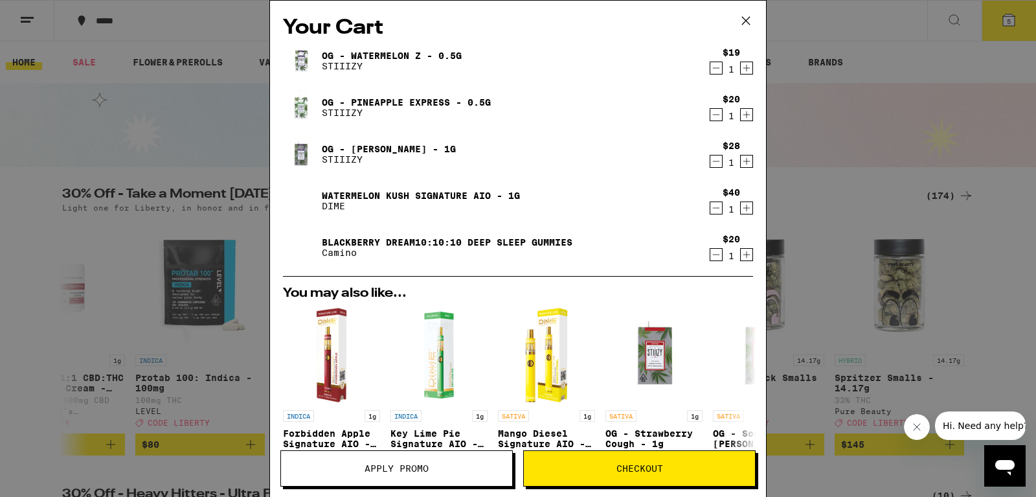
click at [716, 115] on icon "Decrement" at bounding box center [716, 115] width 7 height 0
